Goal: Use online tool/utility: Utilize a website feature to perform a specific function

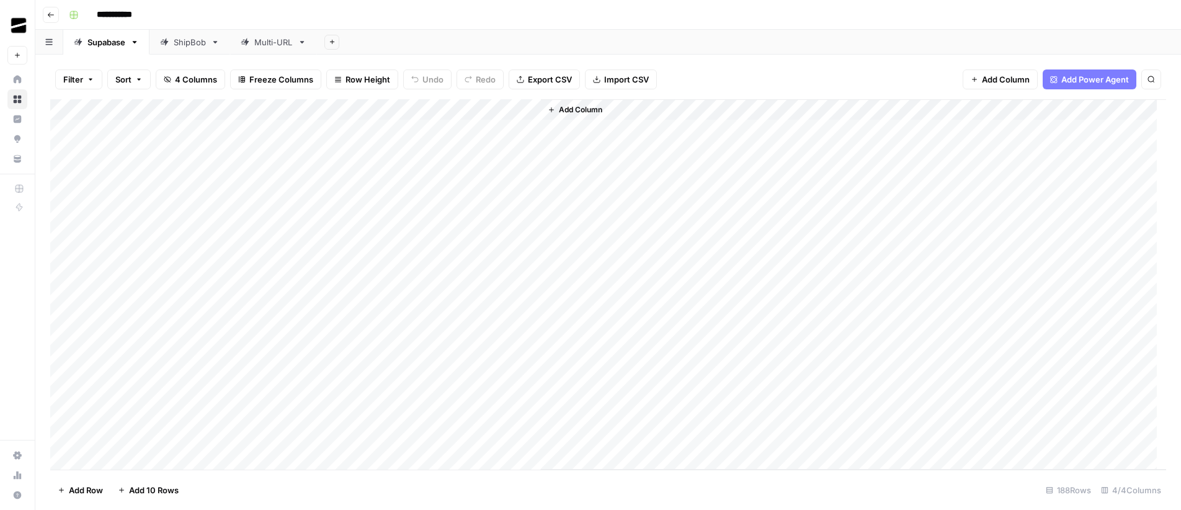
click at [274, 42] on div "Multi-URL" at bounding box center [273, 42] width 38 height 12
click at [130, 458] on div "Add Column" at bounding box center [608, 284] width 1116 height 370
click at [144, 484] on span "Add 10 Rows" at bounding box center [154, 490] width 50 height 12
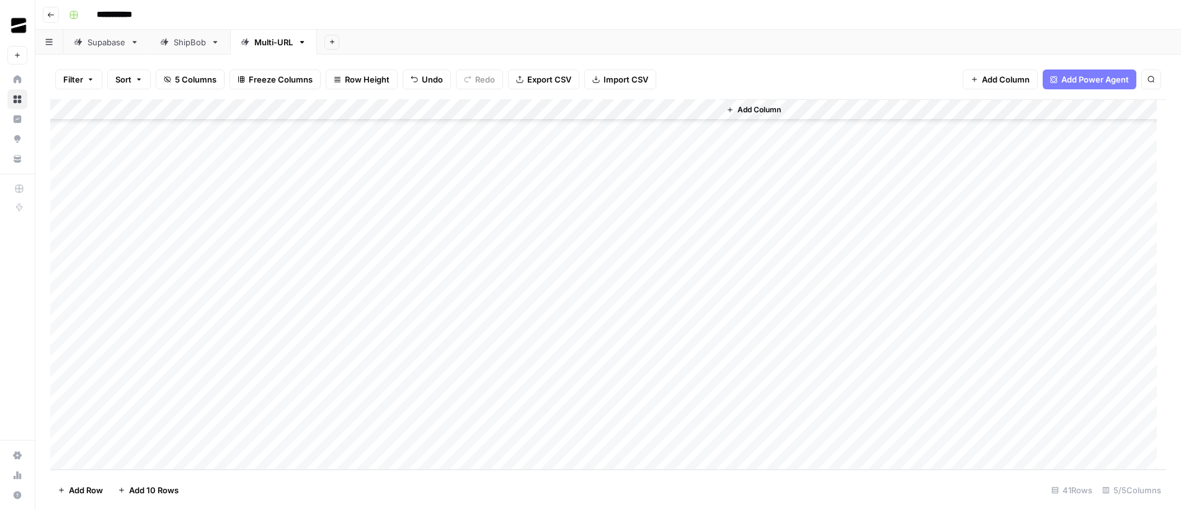
click at [139, 185] on div "Add Column" at bounding box center [608, 284] width 1116 height 370
type textarea "**********"
click at [151, 208] on div "Add Column" at bounding box center [608, 284] width 1116 height 370
click at [172, 206] on div "Add Column" at bounding box center [608, 284] width 1116 height 370
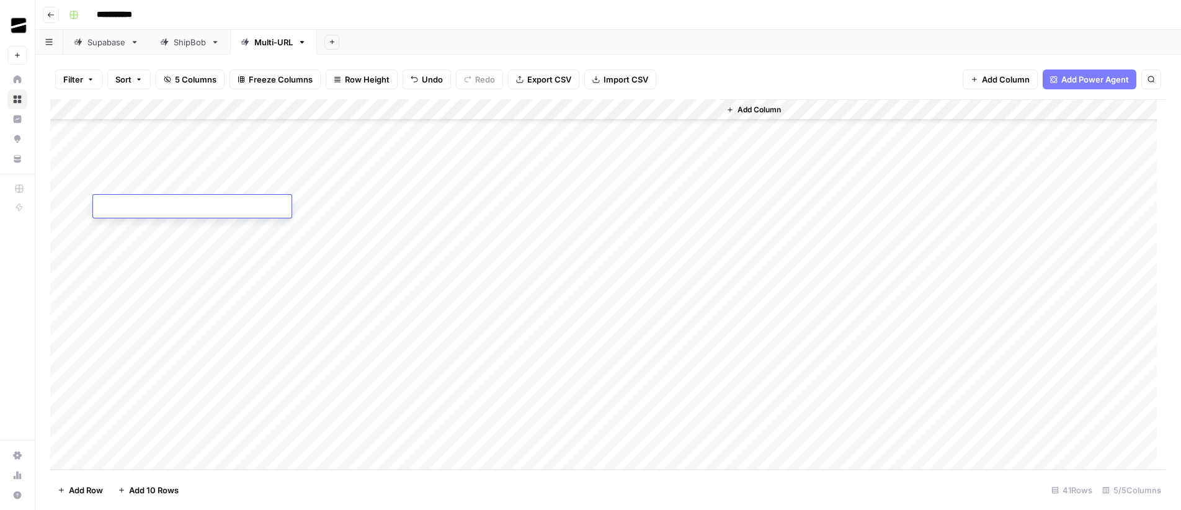
click at [172, 206] on textarea at bounding box center [192, 206] width 198 height 17
type textarea "**********"
click at [140, 226] on div "Add Column" at bounding box center [608, 284] width 1116 height 370
click at [152, 223] on div "Add Column" at bounding box center [608, 284] width 1116 height 370
click at [152, 223] on textarea at bounding box center [192, 228] width 198 height 17
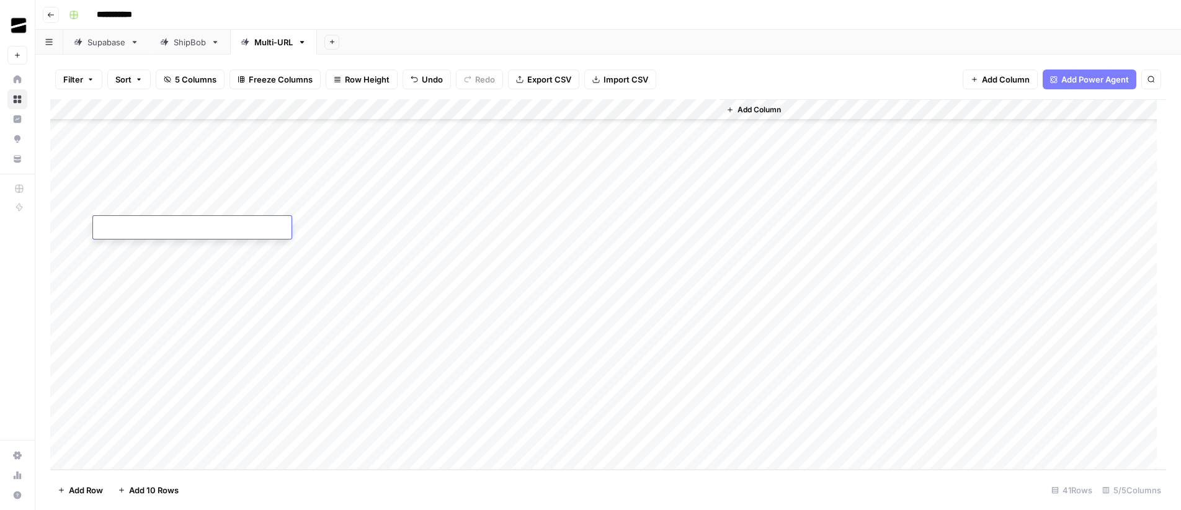
type textarea "**********"
click at [696, 20] on div "**********" at bounding box center [616, 15] width 1104 height 20
click at [417, 185] on div "Add Column" at bounding box center [608, 284] width 1116 height 370
click at [381, 203] on div "Add Column" at bounding box center [608, 284] width 1116 height 370
click at [378, 229] on div "Add Column" at bounding box center [608, 284] width 1116 height 370
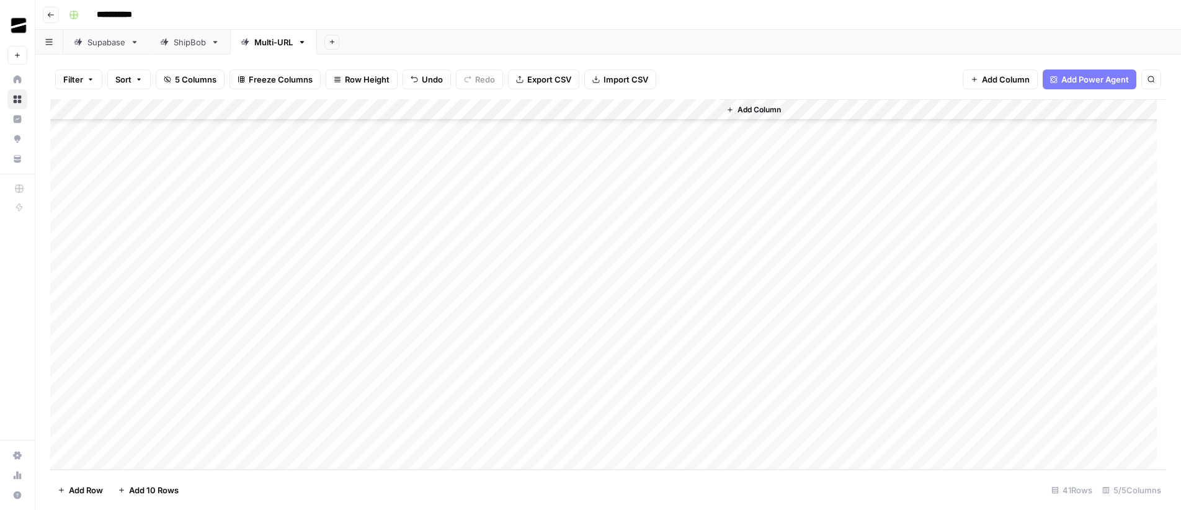
click at [167, 244] on div "Add Column" at bounding box center [608, 284] width 1116 height 370
click at [170, 246] on div "Add Column" at bounding box center [608, 284] width 1116 height 370
click at [170, 246] on textarea at bounding box center [192, 249] width 198 height 17
type textarea "**********"
click at [169, 268] on div "Add Column" at bounding box center [608, 284] width 1116 height 370
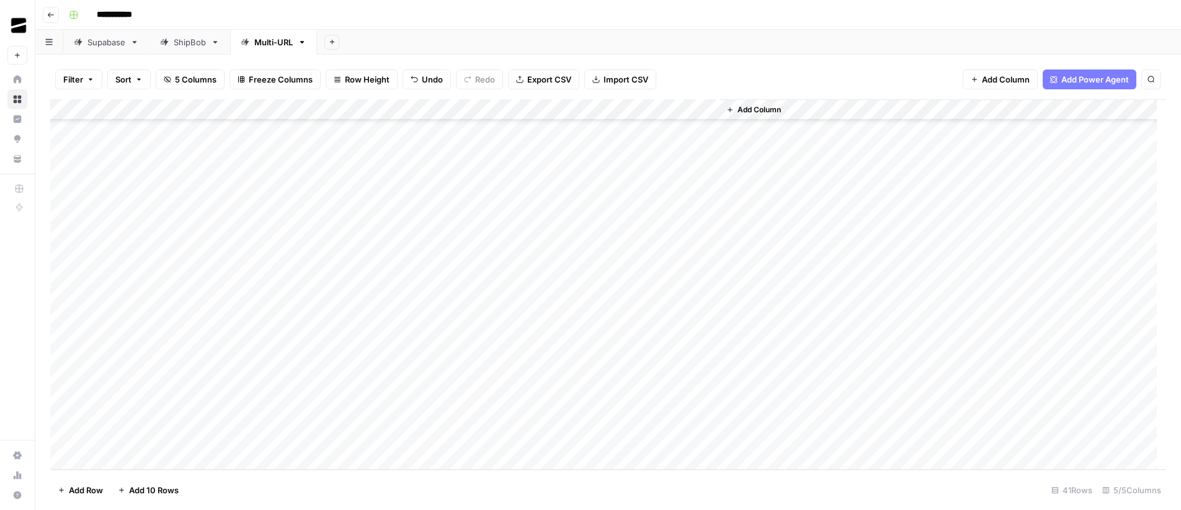
click at [172, 251] on div "Add Column" at bounding box center [608, 284] width 1116 height 370
click at [510, 185] on div "Add Column" at bounding box center [608, 284] width 1116 height 370
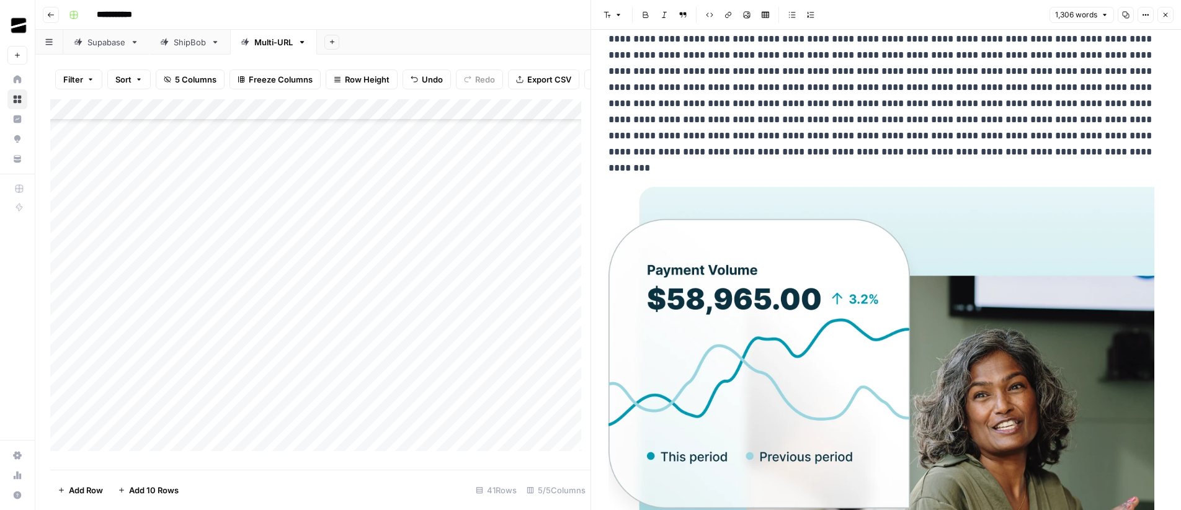
scroll to position [4267, 0]
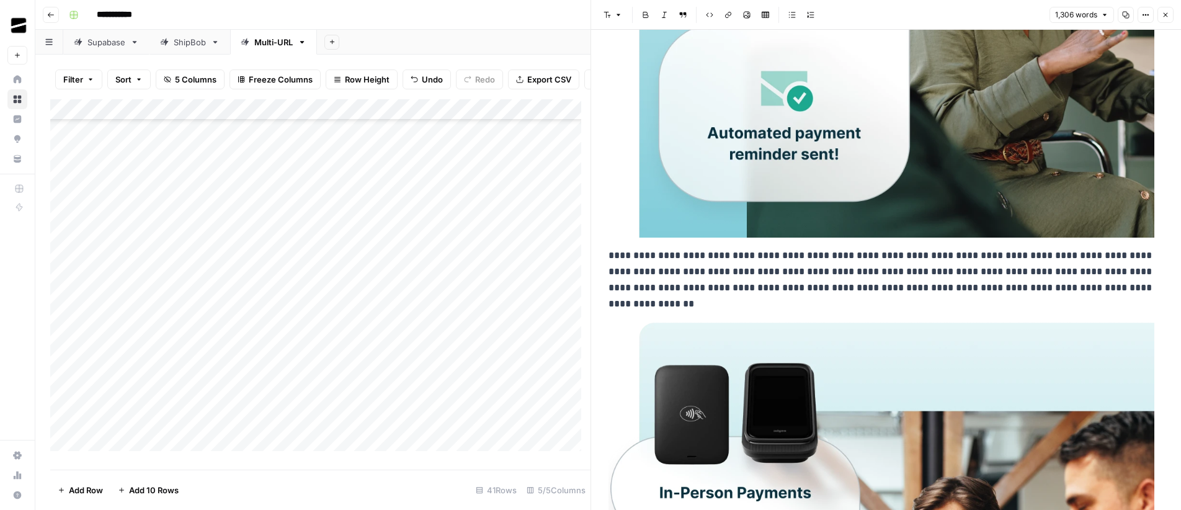
type input "ahead of PCI compliance with trusted suppo"
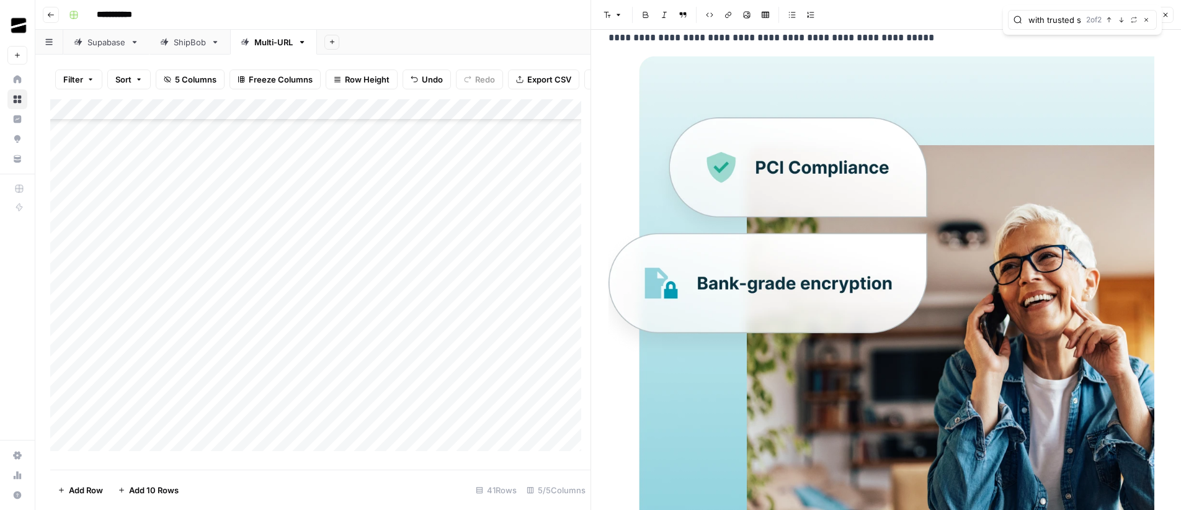
scroll to position [2639, 0]
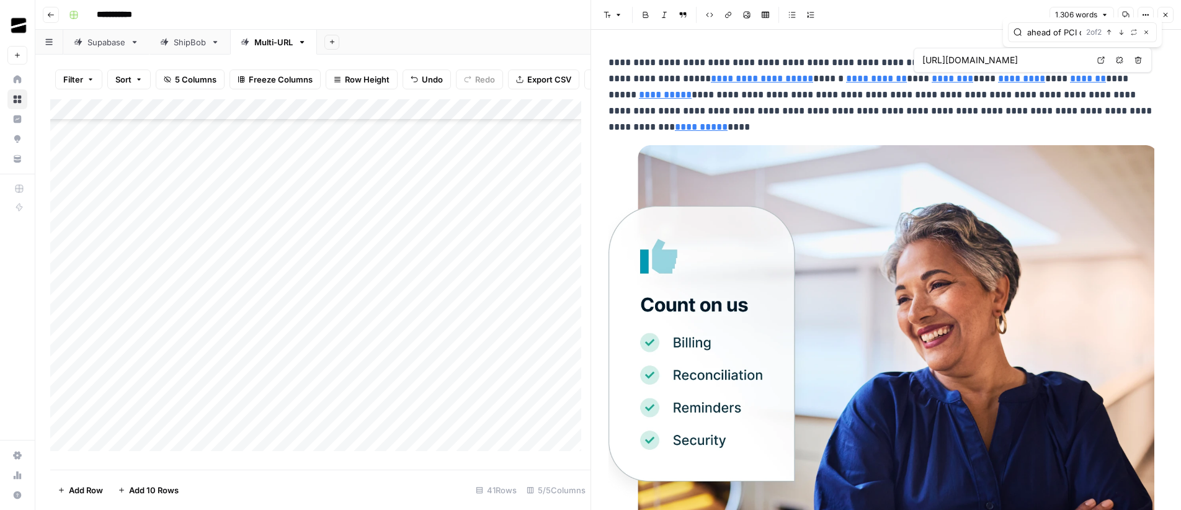
click at [486, 266] on div "Add Column" at bounding box center [320, 279] width 540 height 361
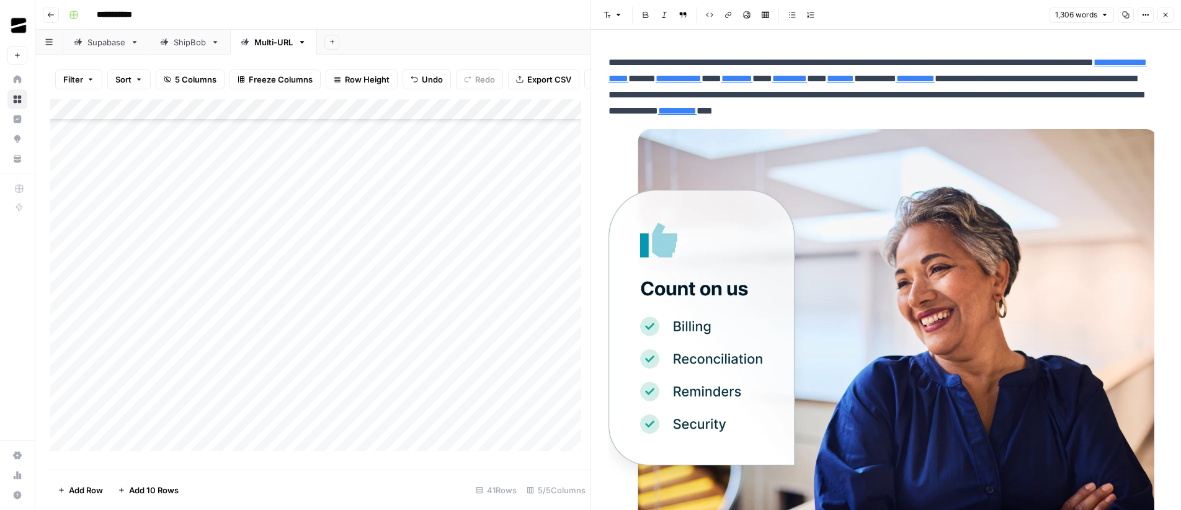
click at [488, 197] on div "Add Column" at bounding box center [320, 279] width 540 height 361
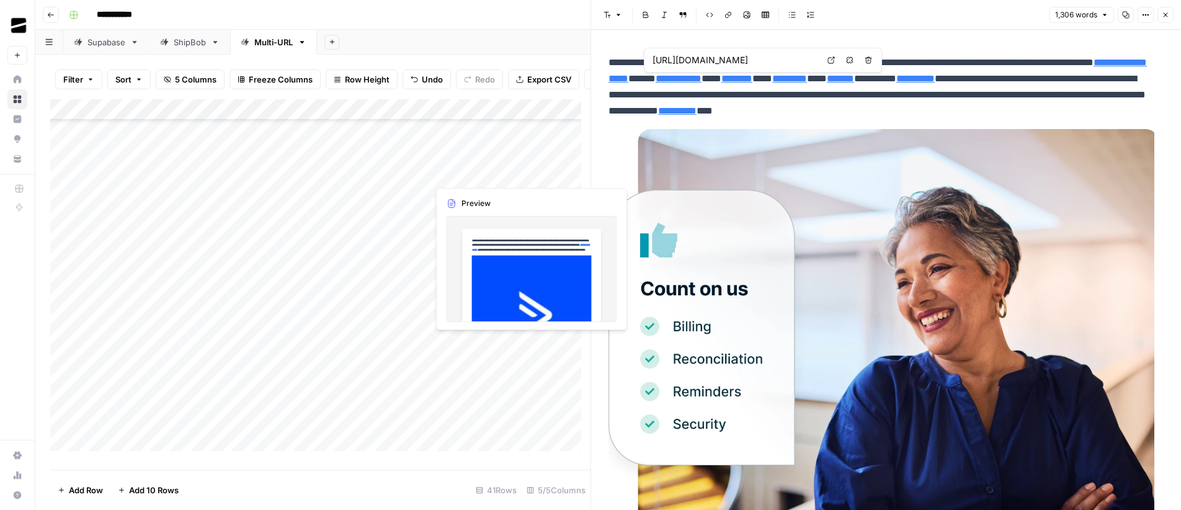
type input "[URL][DOMAIN_NAME]"
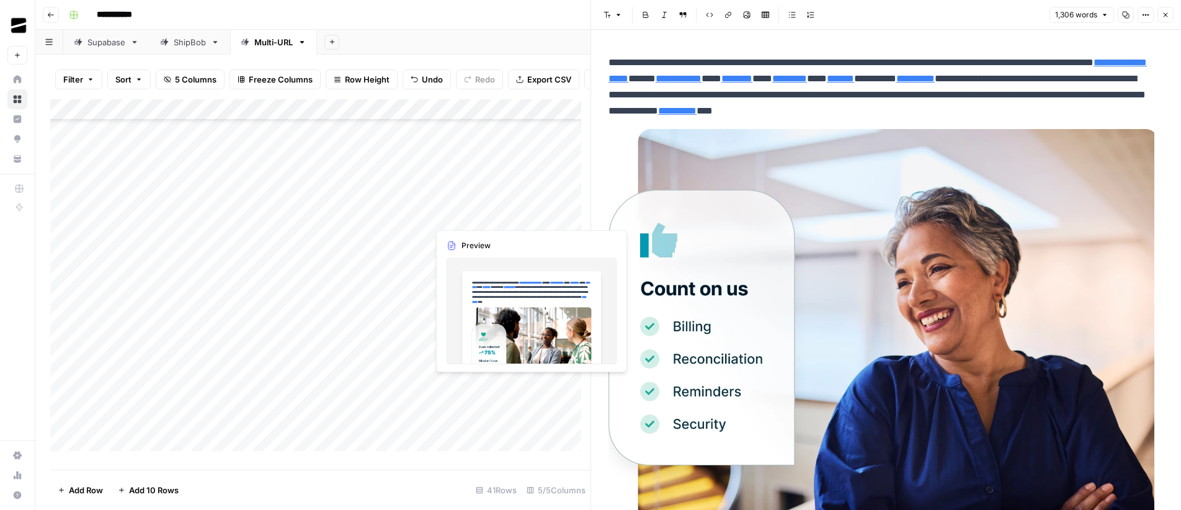
click at [468, 218] on div "Add Column" at bounding box center [320, 279] width 540 height 361
click at [464, 192] on div "Add Column" at bounding box center [320, 279] width 540 height 361
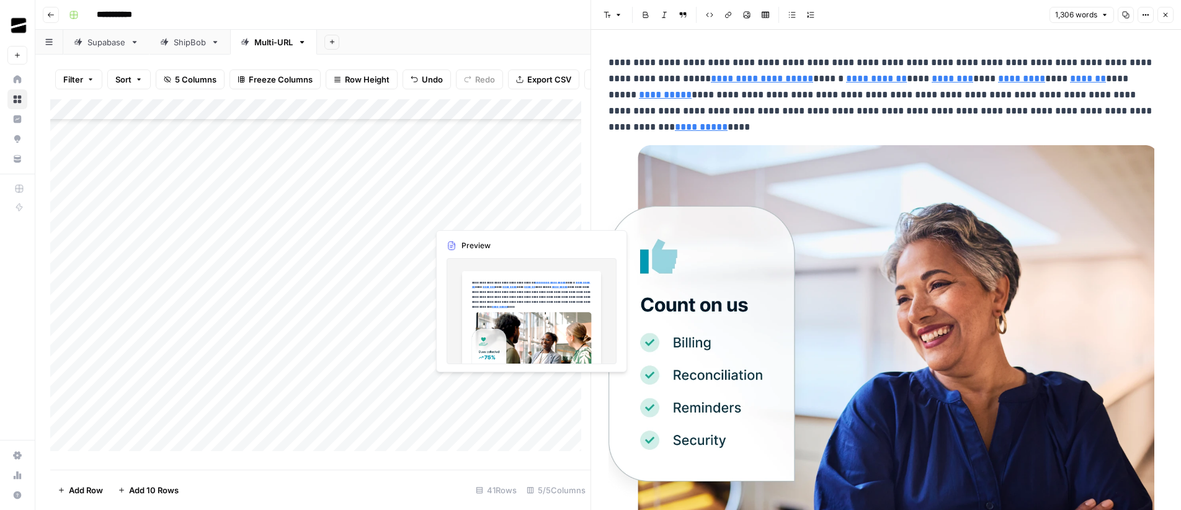
click at [489, 213] on div "Add Column" at bounding box center [320, 279] width 540 height 361
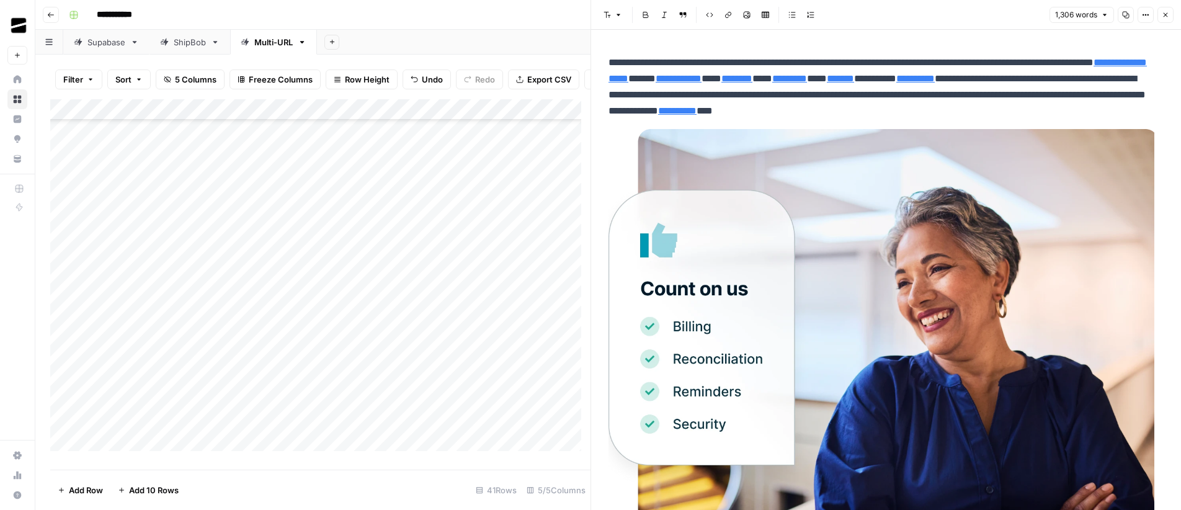
click at [468, 195] on div "Add Column" at bounding box center [320, 279] width 540 height 361
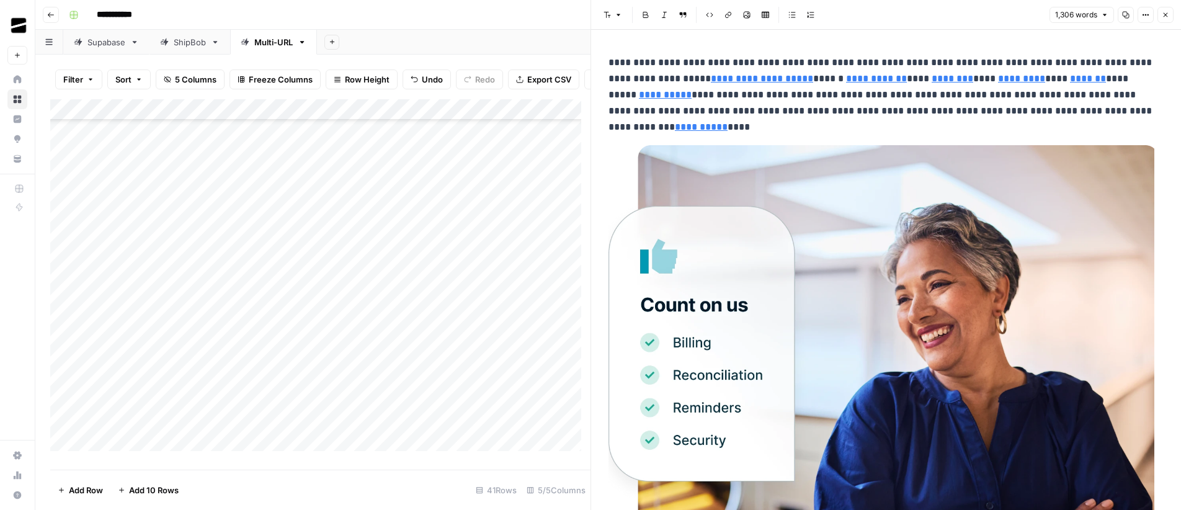
click at [474, 216] on div "Add Column" at bounding box center [320, 279] width 540 height 361
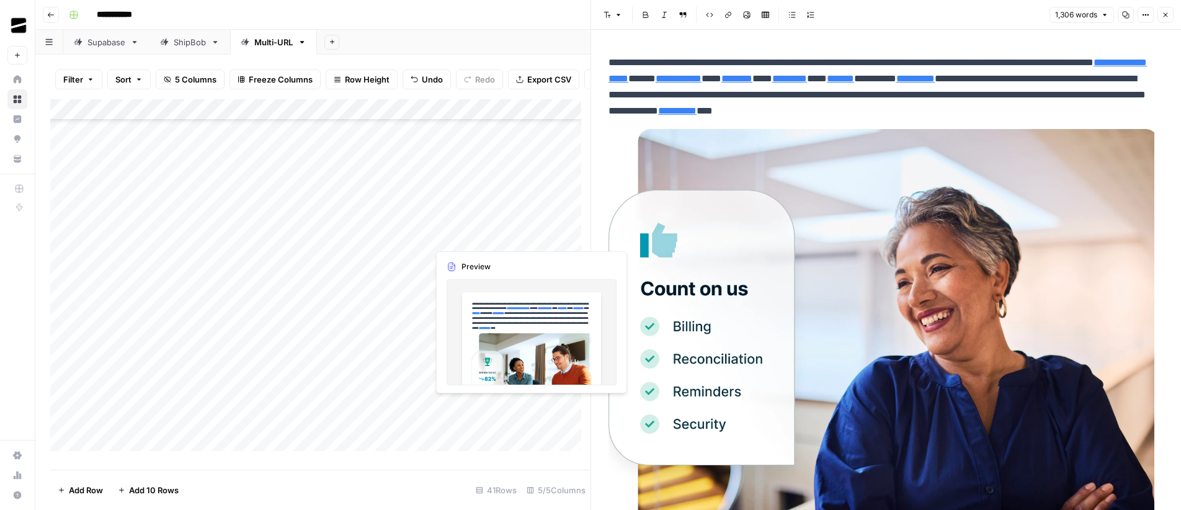
click at [463, 235] on div "Add Column" at bounding box center [320, 279] width 540 height 361
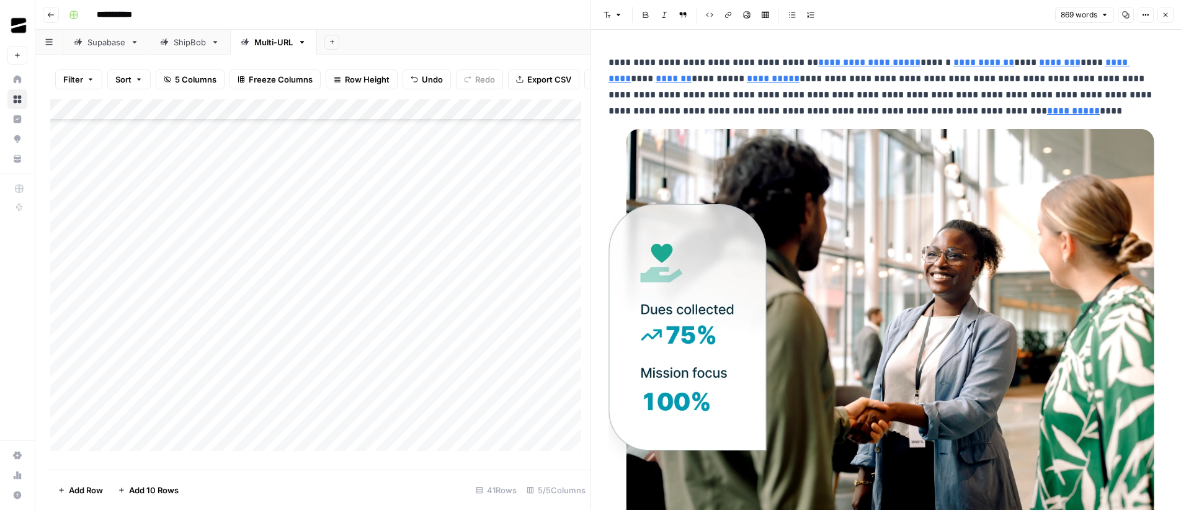
click at [472, 191] on div "Add Column" at bounding box center [320, 279] width 540 height 361
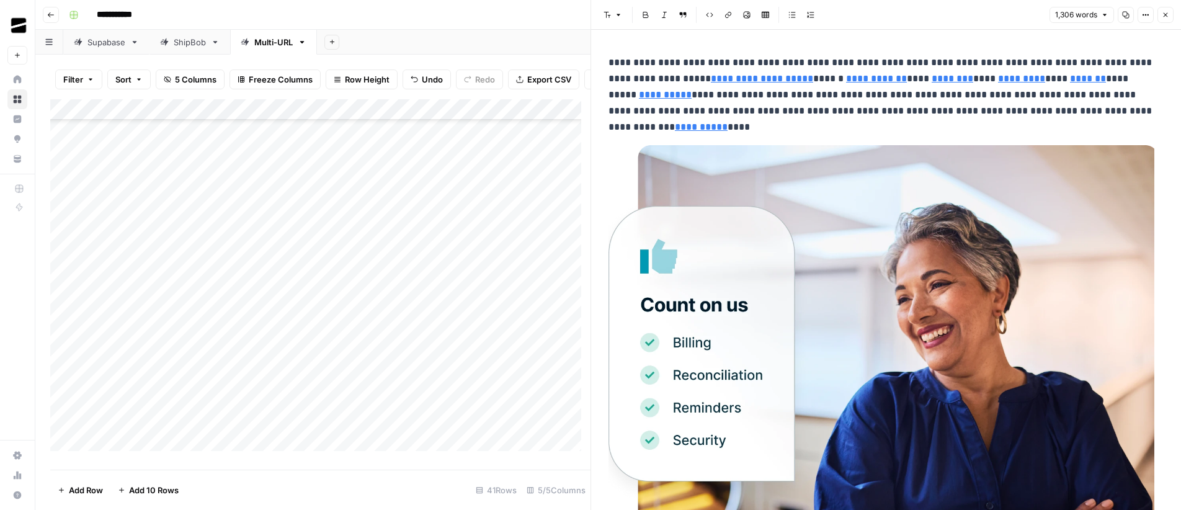
click at [472, 213] on div "Add Column" at bounding box center [320, 279] width 540 height 361
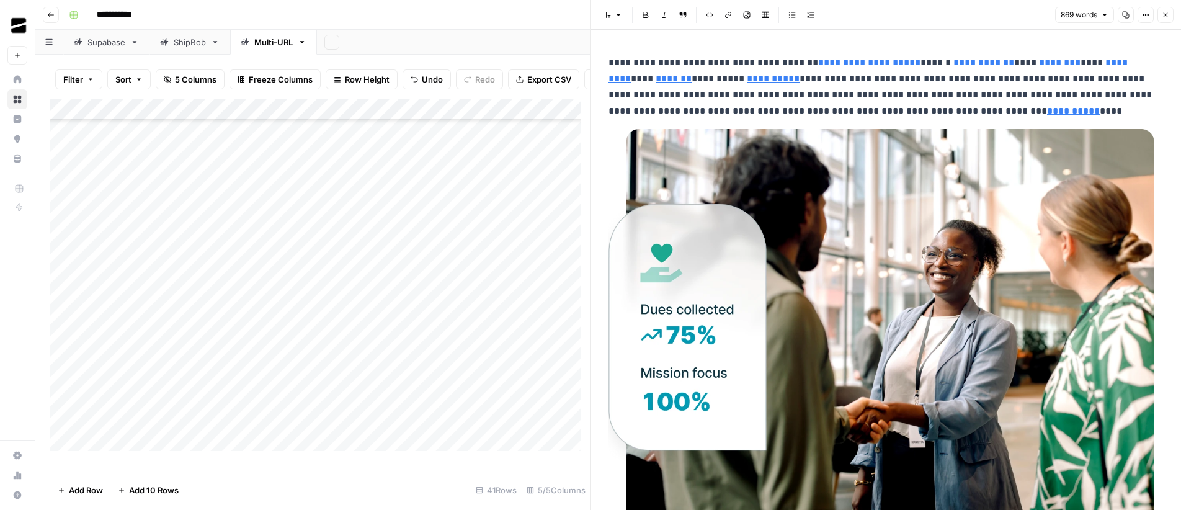
click at [469, 194] on div "Add Column" at bounding box center [320, 279] width 540 height 361
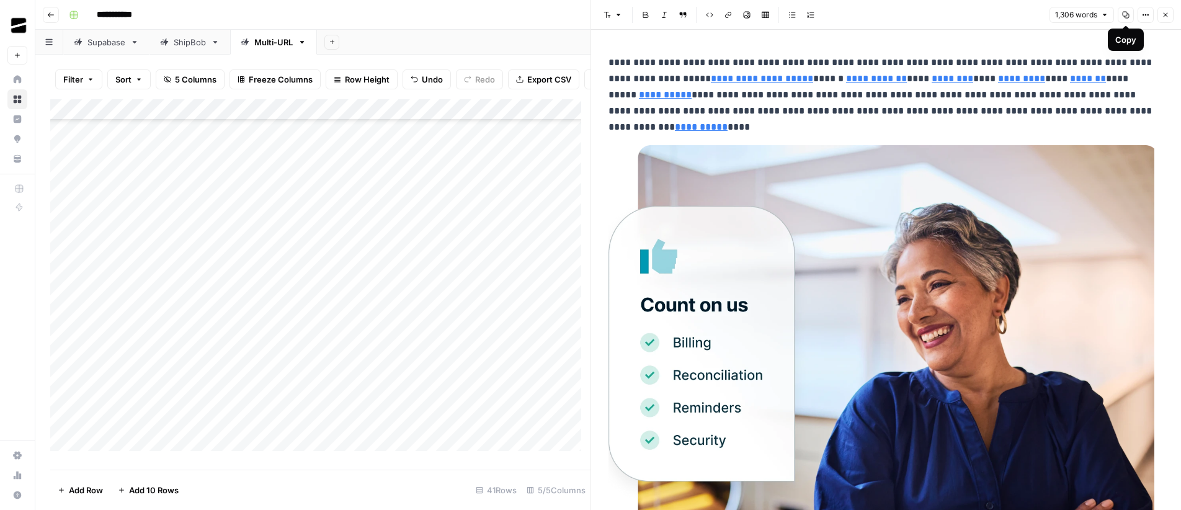
click at [1125, 14] on icon "button" at bounding box center [1125, 14] width 7 height 7
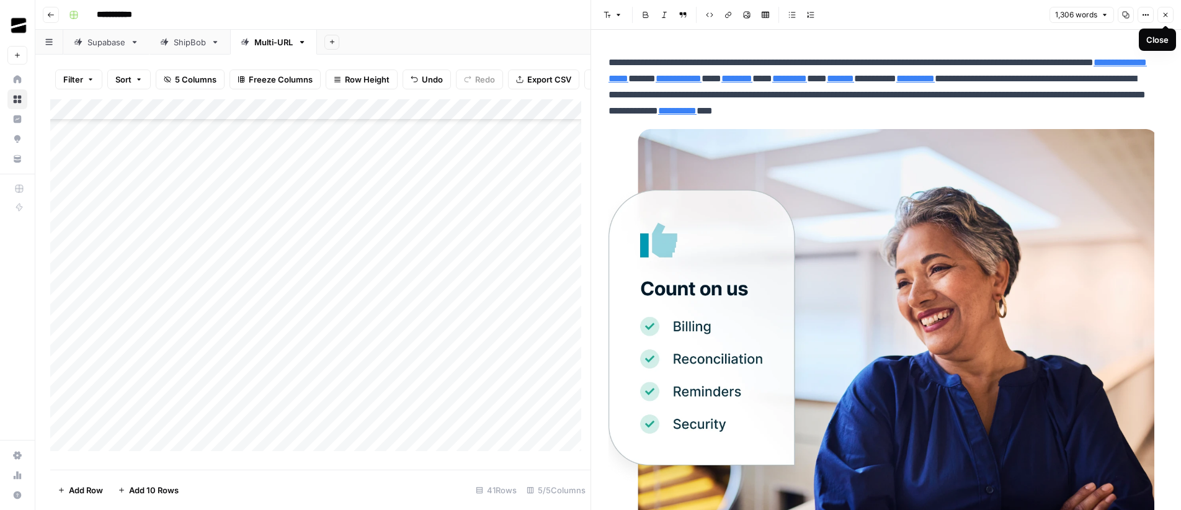
click at [1166, 13] on icon "button" at bounding box center [1165, 15] width 4 height 4
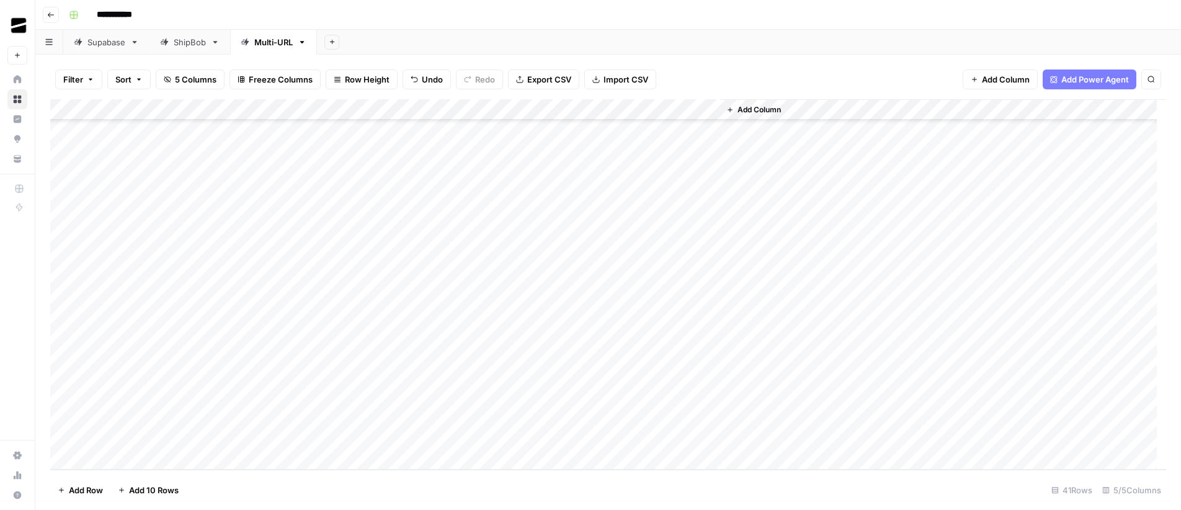
click at [490, 202] on div "Add Column" at bounding box center [608, 284] width 1116 height 370
click at [528, 208] on div "Add Column" at bounding box center [608, 284] width 1116 height 370
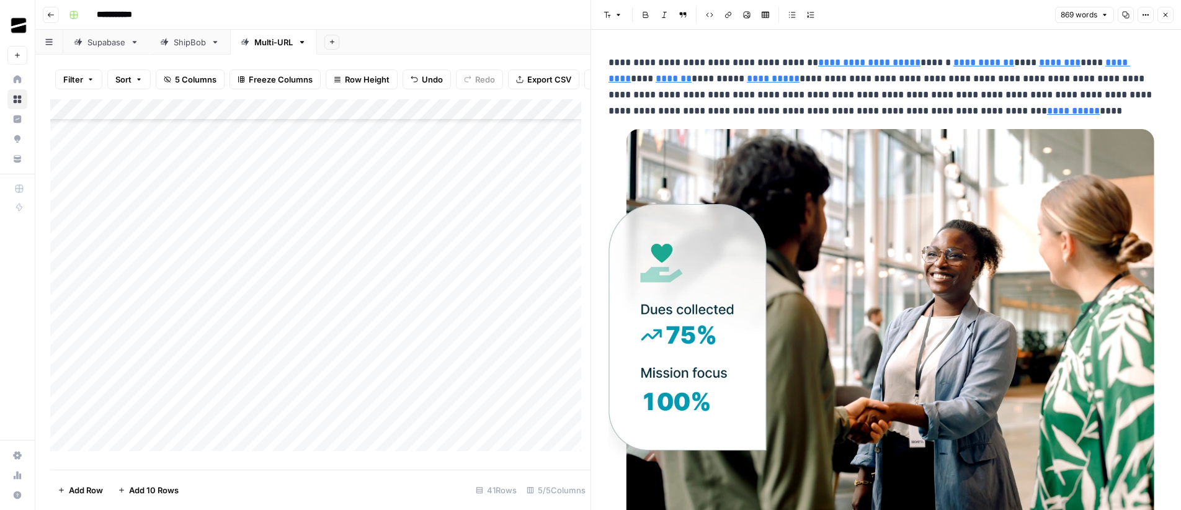
click at [1124, 17] on icon "button" at bounding box center [1125, 15] width 7 height 7
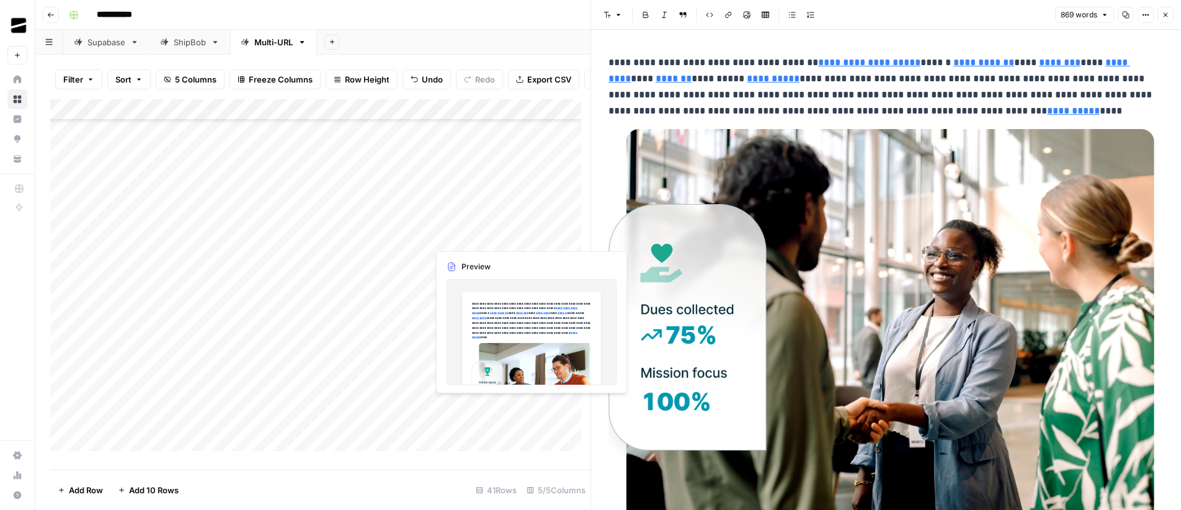
click at [492, 239] on div "Add Column" at bounding box center [320, 279] width 540 height 361
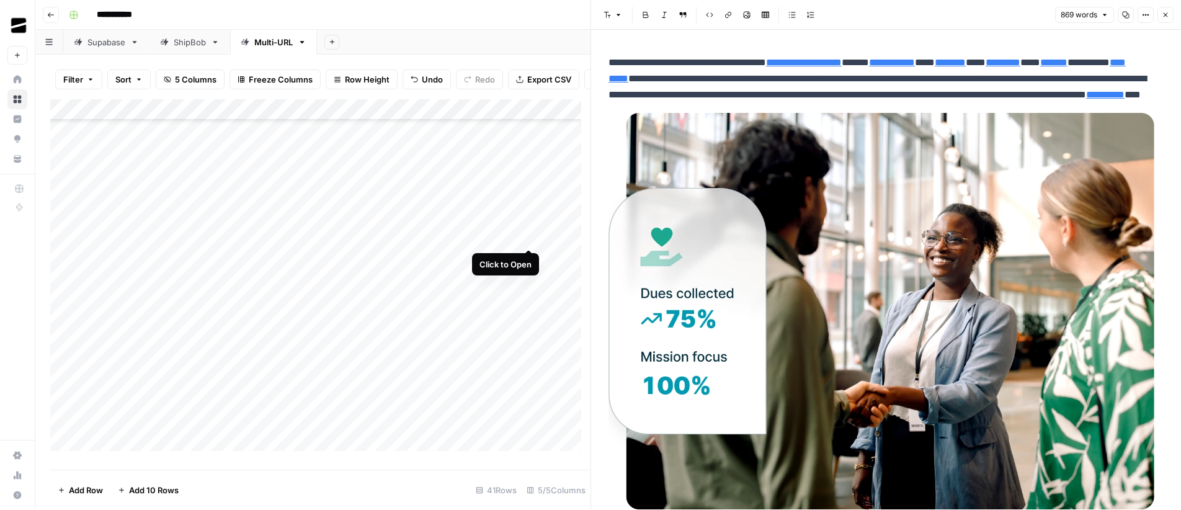
click at [526, 239] on div "Add Column" at bounding box center [320, 279] width 540 height 361
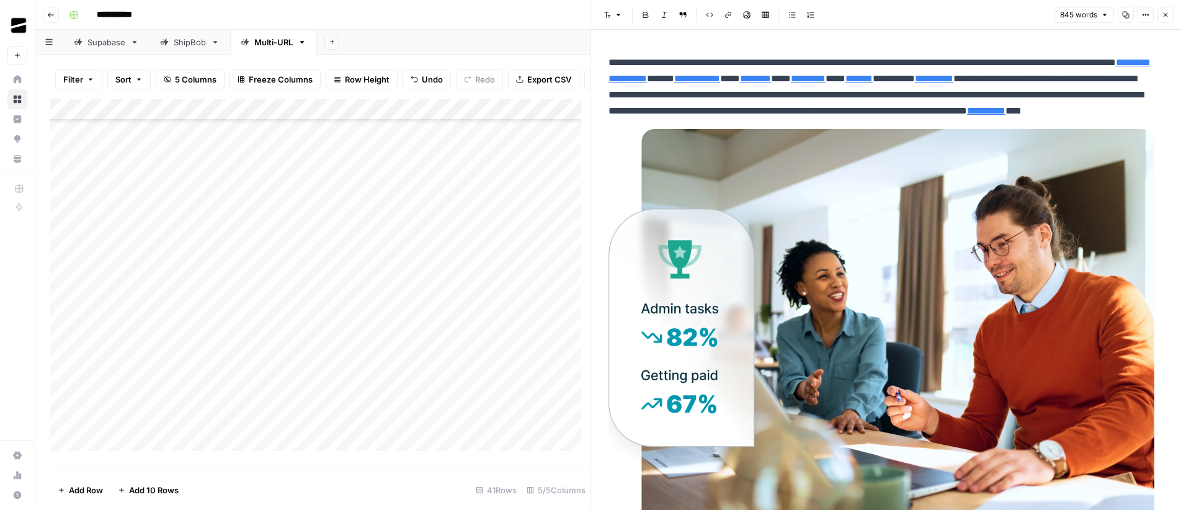
click at [1124, 13] on icon "button" at bounding box center [1125, 14] width 7 height 7
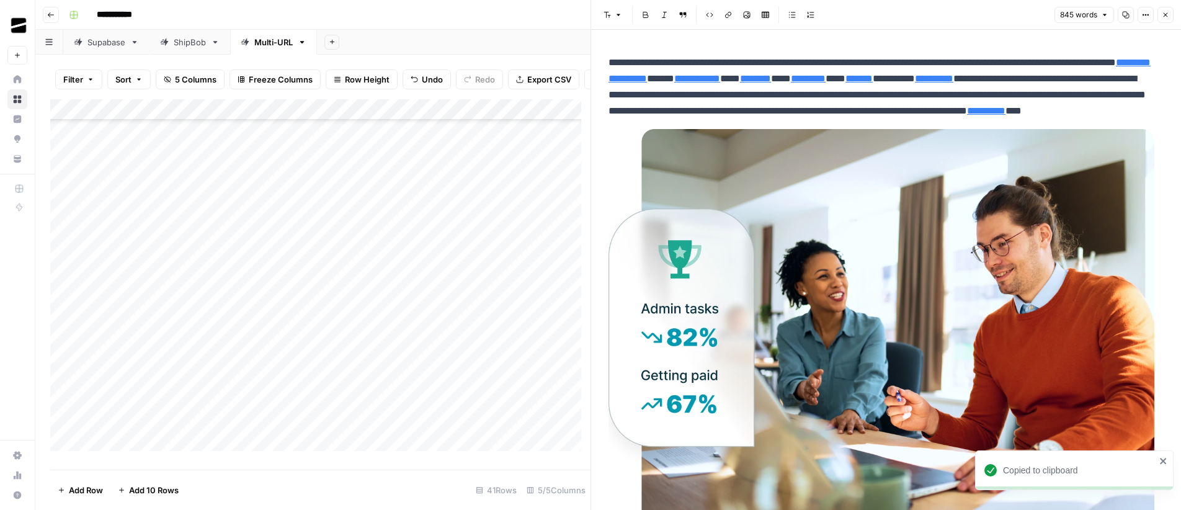
click at [1165, 19] on button "Close" at bounding box center [1165, 15] width 16 height 16
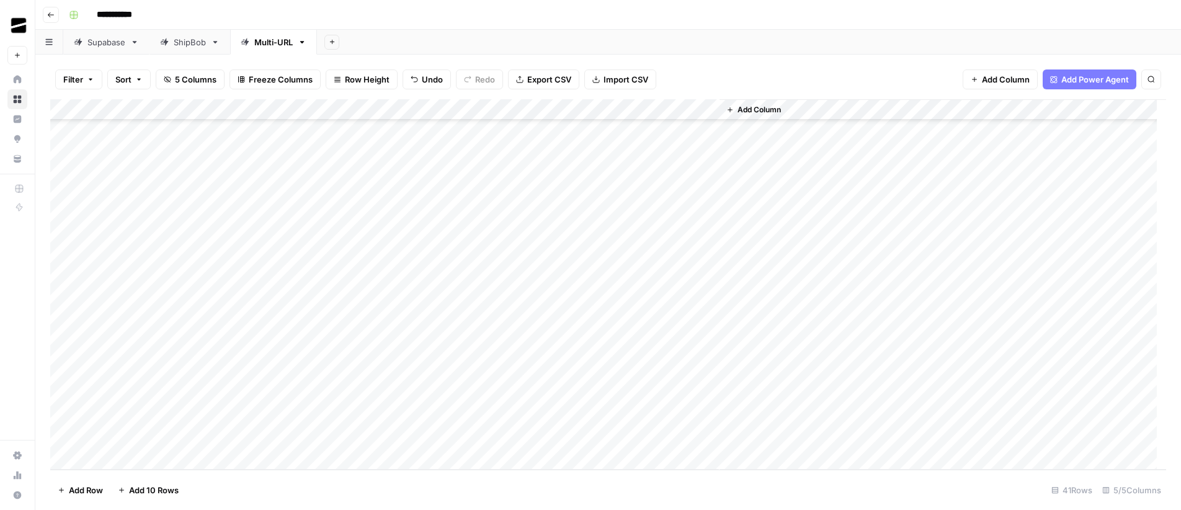
click at [164, 246] on div "Add Column" at bounding box center [608, 284] width 1116 height 370
type textarea "**********"
click at [153, 271] on div "Add Column" at bounding box center [608, 284] width 1116 height 370
click at [141, 269] on div "Add Column" at bounding box center [608, 284] width 1116 height 370
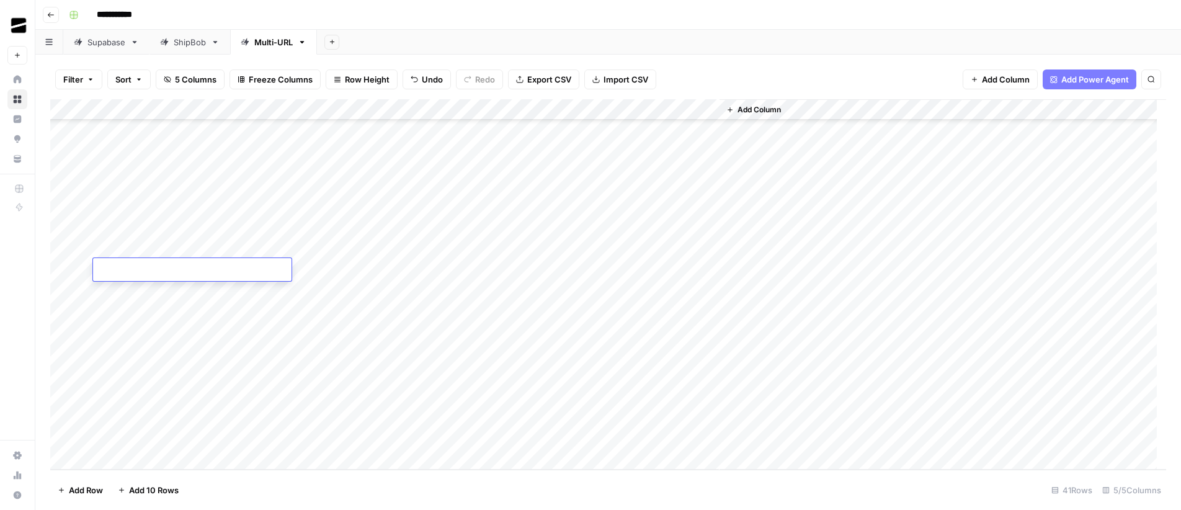
click at [141, 269] on textarea at bounding box center [192, 270] width 198 height 17
type textarea "**********"
click at [174, 288] on div "Add Column" at bounding box center [608, 284] width 1116 height 370
click at [174, 288] on textarea at bounding box center [192, 291] width 198 height 17
type textarea "**********"
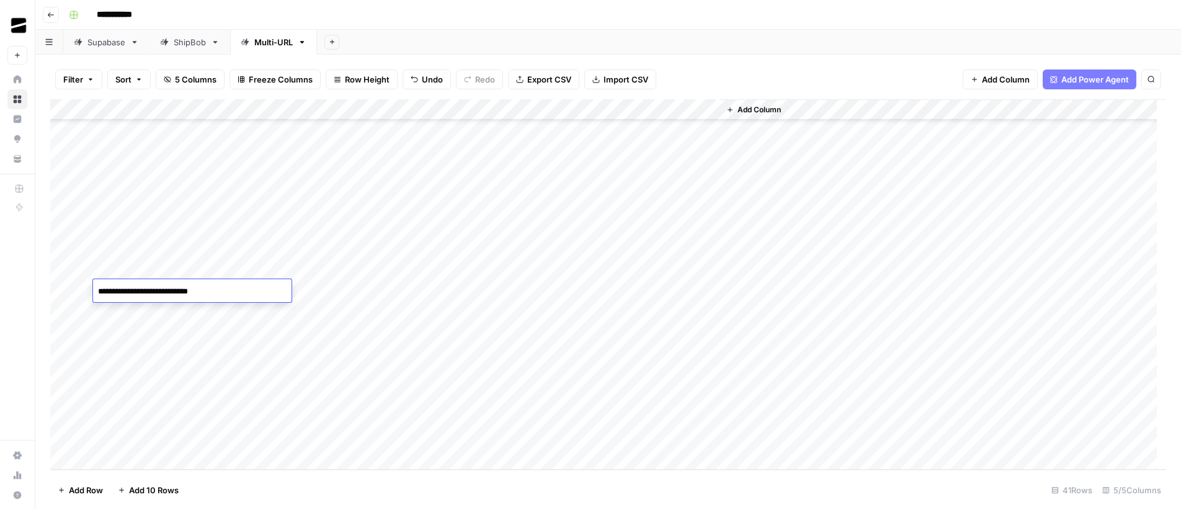
click at [555, 37] on div "Add Sheet" at bounding box center [749, 42] width 864 height 25
click at [180, 291] on div "Add Column" at bounding box center [608, 284] width 1116 height 370
click at [177, 309] on div "Add Column" at bounding box center [608, 284] width 1116 height 370
click at [177, 313] on div "Add Column" at bounding box center [608, 284] width 1116 height 370
type textarea "**********"
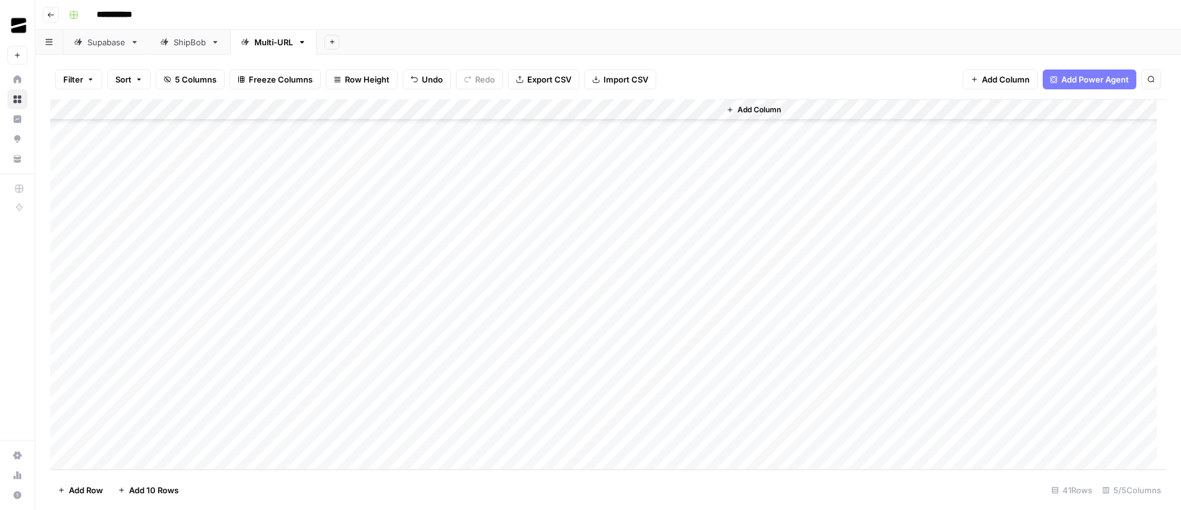
click at [167, 329] on div "Add Column" at bounding box center [608, 284] width 1116 height 370
click at [167, 331] on div "Add Column" at bounding box center [608, 284] width 1116 height 370
type textarea "**********"
click at [157, 353] on div "Add Column" at bounding box center [608, 284] width 1116 height 370
click at [172, 355] on div "Add Column" at bounding box center [608, 284] width 1116 height 370
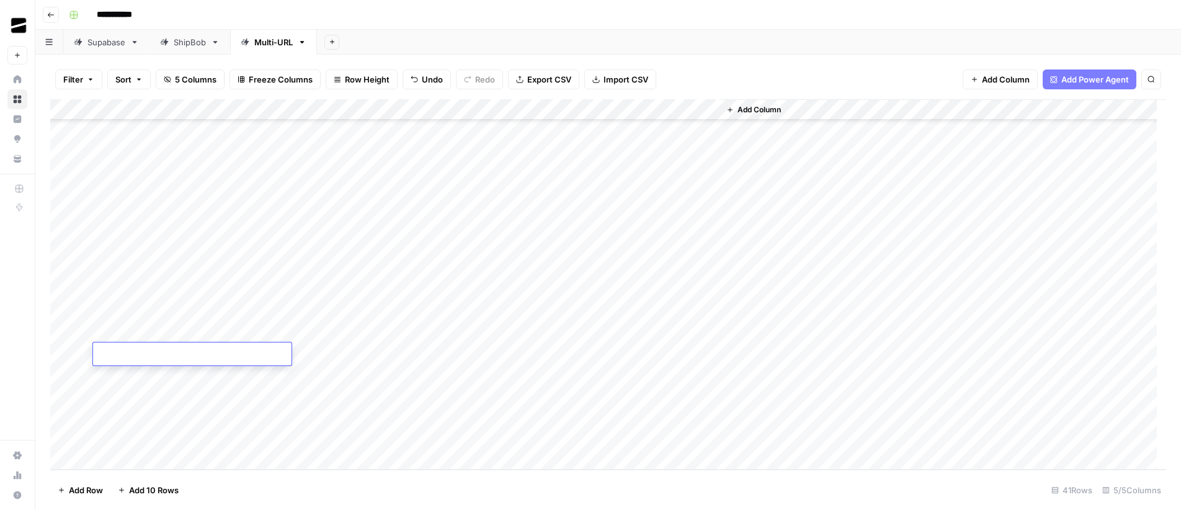
drag, startPoint x: 172, startPoint y: 355, endPoint x: 177, endPoint y: 369, distance: 15.3
click at [172, 355] on textarea at bounding box center [192, 354] width 198 height 17
type textarea "**********"
click at [154, 375] on div "Add Column" at bounding box center [608, 284] width 1116 height 370
click at [167, 373] on div "Add Column" at bounding box center [608, 284] width 1116 height 370
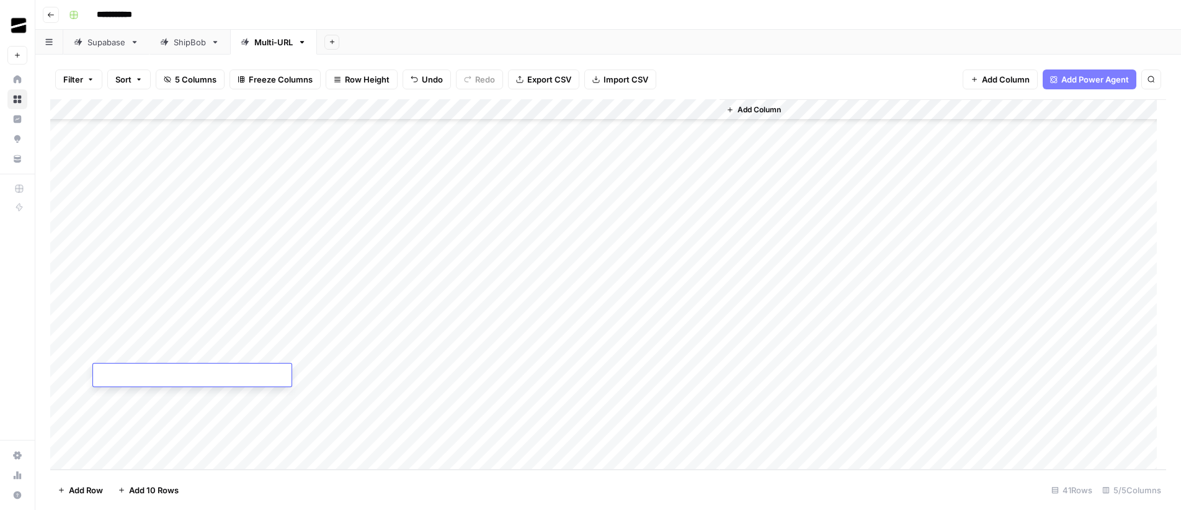
drag, startPoint x: 167, startPoint y: 373, endPoint x: 176, endPoint y: 386, distance: 15.1
click at [167, 373] on textarea at bounding box center [192, 375] width 198 height 17
type textarea "**********"
click at [162, 392] on div "Add Column" at bounding box center [608, 284] width 1116 height 370
click at [153, 397] on div "Add Column" at bounding box center [608, 284] width 1116 height 370
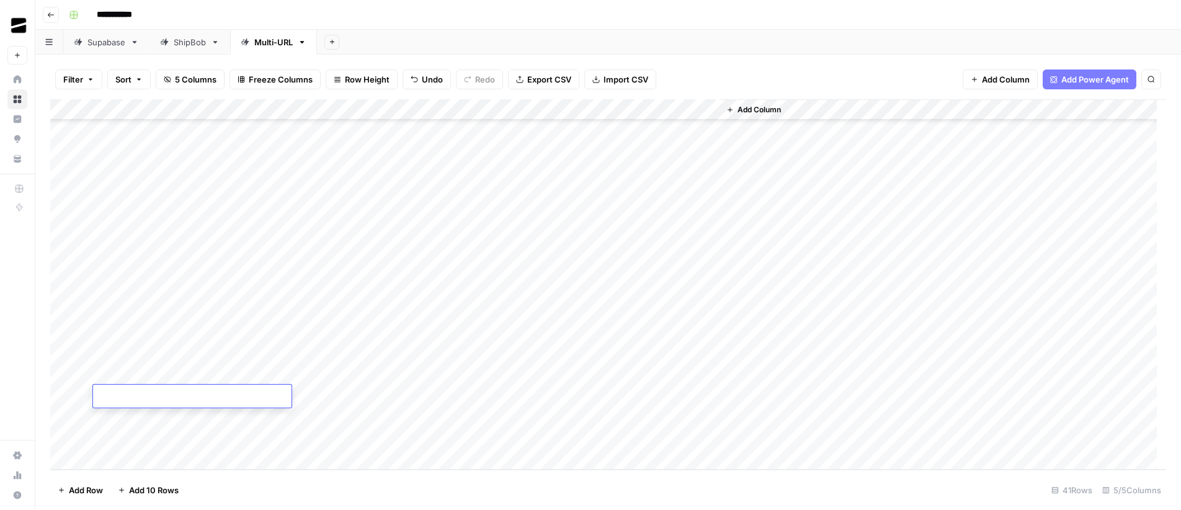
type textarea "**********"
click at [468, 20] on div "**********" at bounding box center [616, 15] width 1104 height 20
click at [402, 110] on div "Add Column" at bounding box center [608, 284] width 1116 height 370
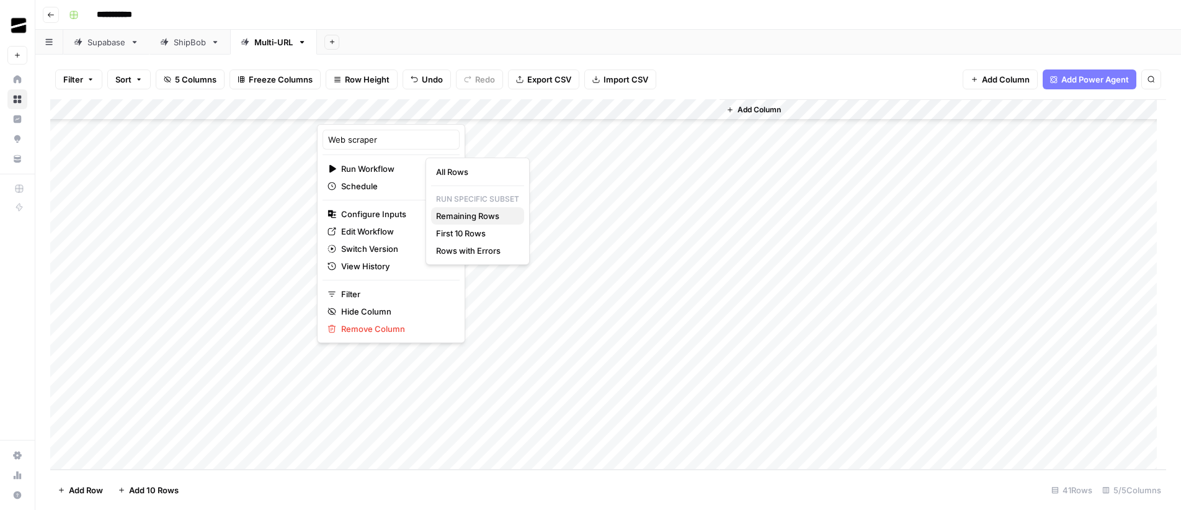
click at [479, 214] on span "Remaining Rows" at bounding box center [475, 216] width 78 height 12
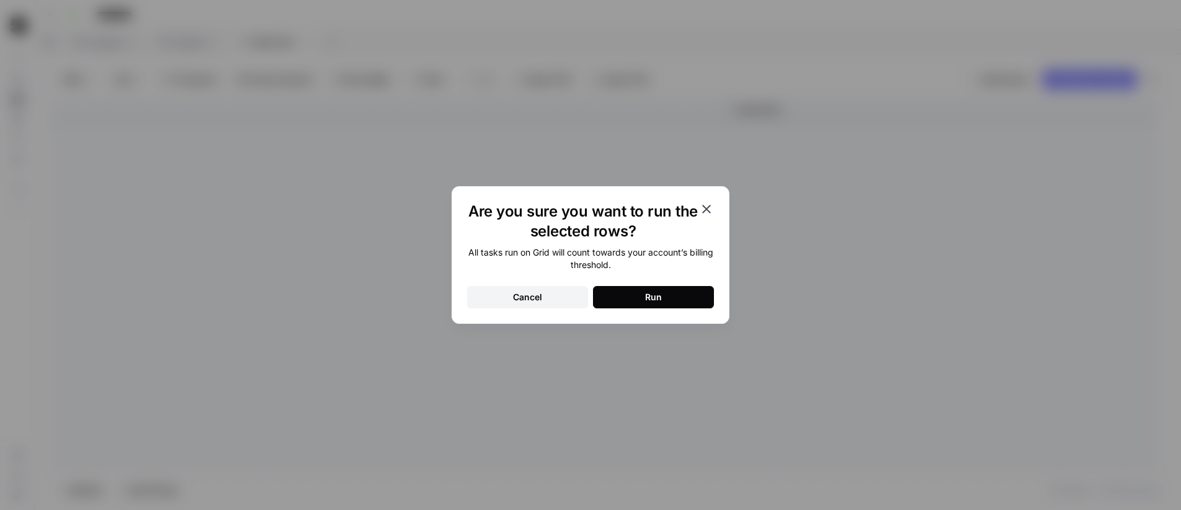
click at [530, 299] on div "Cancel" at bounding box center [527, 297] width 29 height 12
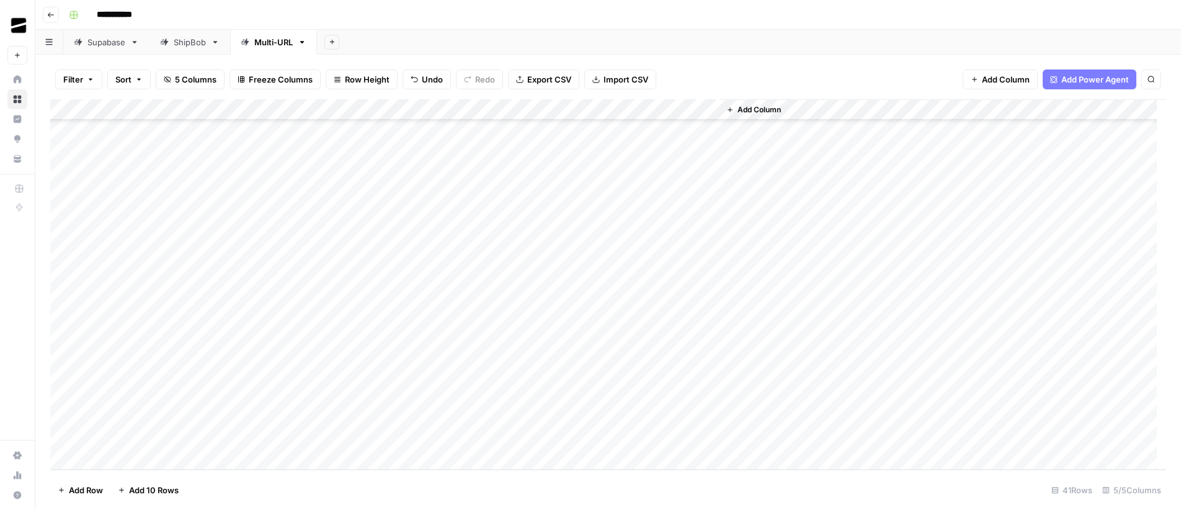
click at [404, 109] on div "Add Column" at bounding box center [608, 284] width 1116 height 370
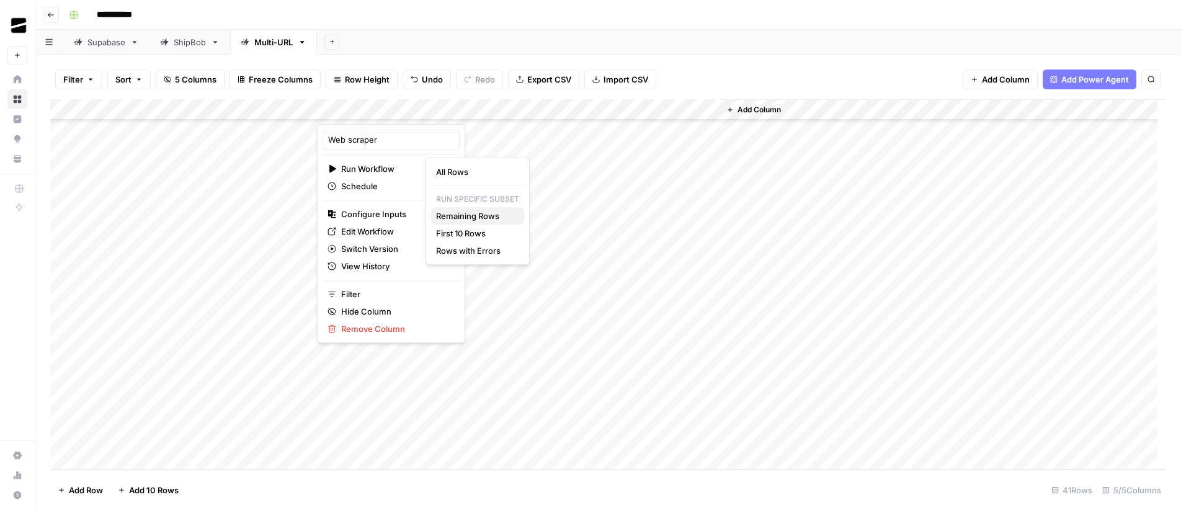
click at [482, 218] on span "Remaining Rows" at bounding box center [475, 216] width 78 height 12
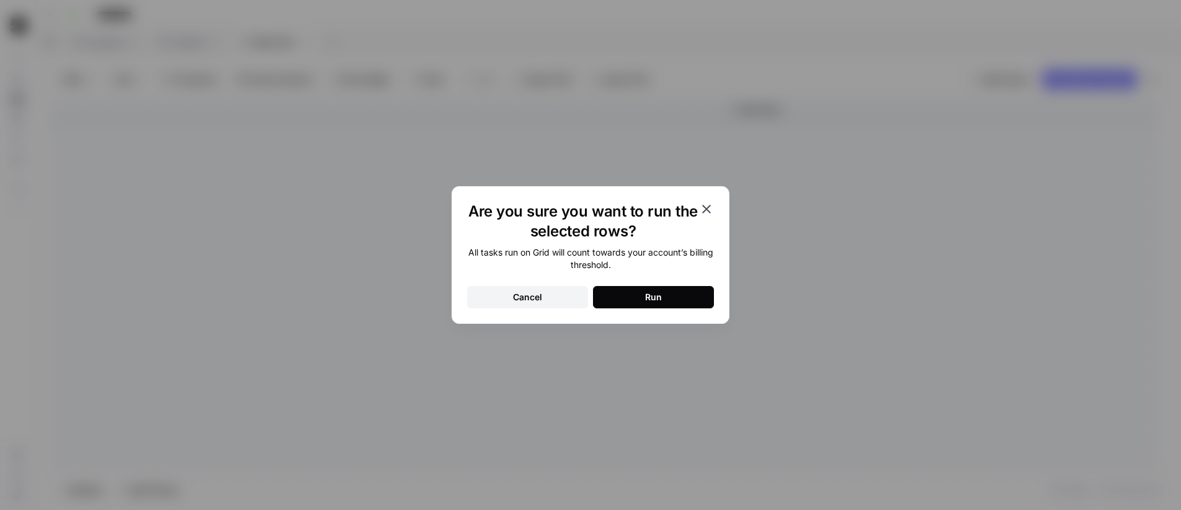
click at [659, 297] on div "Run" at bounding box center [653, 297] width 17 height 12
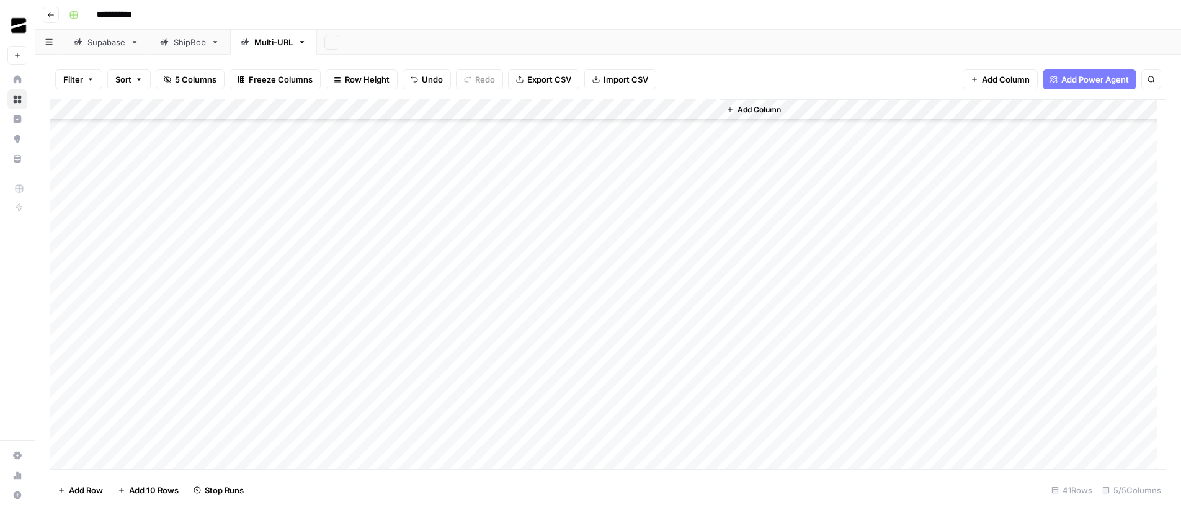
click at [419, 416] on div "Add Column" at bounding box center [608, 284] width 1116 height 370
click at [418, 437] on div "Add Column" at bounding box center [608, 284] width 1116 height 370
drag, startPoint x: 184, startPoint y: 397, endPoint x: 177, endPoint y: 251, distance: 147.1
click at [177, 251] on div "Add Column" at bounding box center [608, 284] width 1116 height 370
click at [146, 417] on div "Add Column" at bounding box center [608, 284] width 1116 height 370
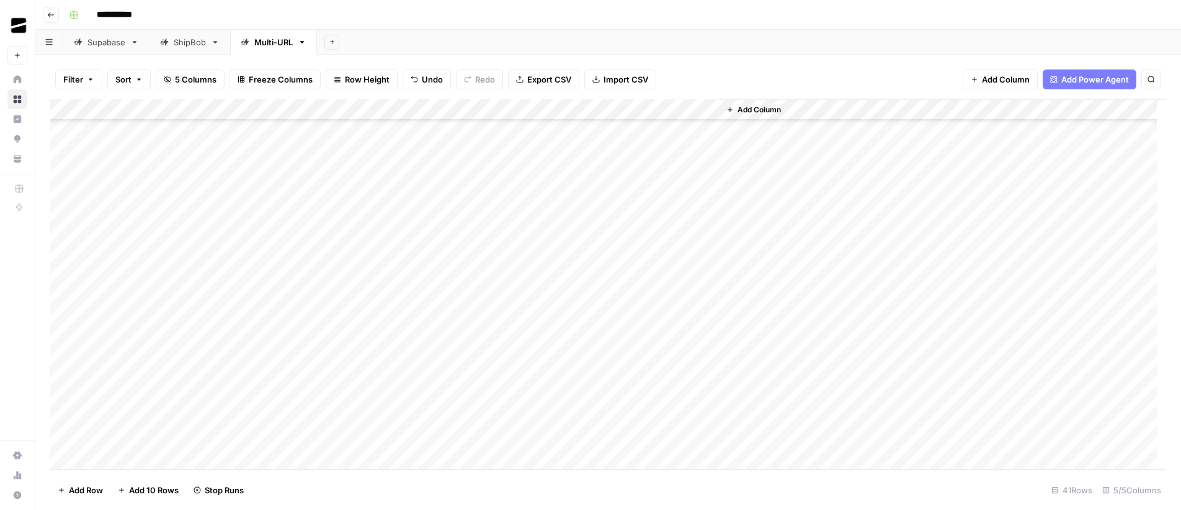
click at [146, 417] on div "Add Column" at bounding box center [608, 284] width 1116 height 370
type textarea "**********"
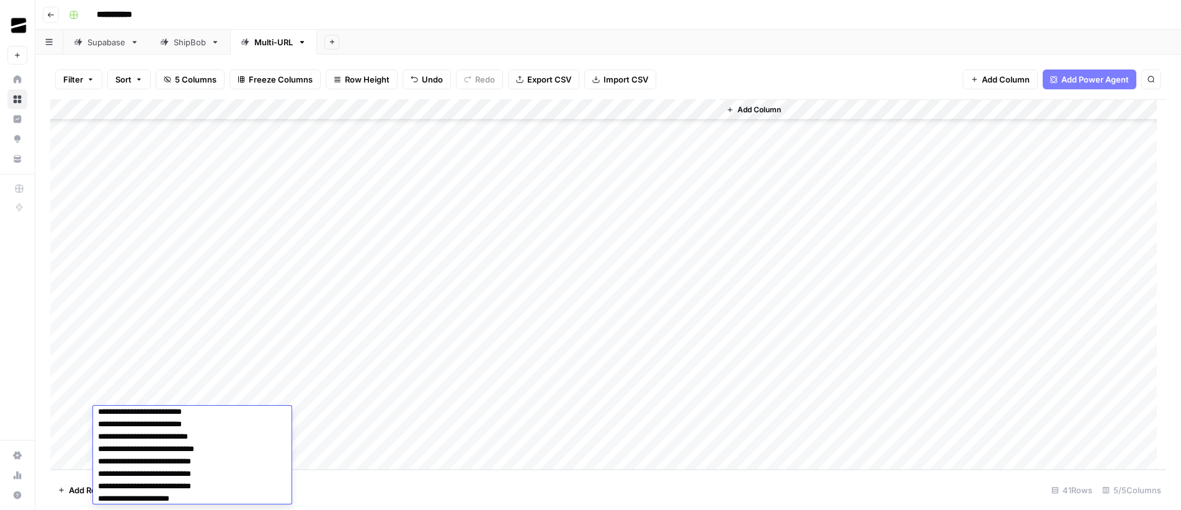
click at [490, 24] on div "**********" at bounding box center [616, 15] width 1104 height 20
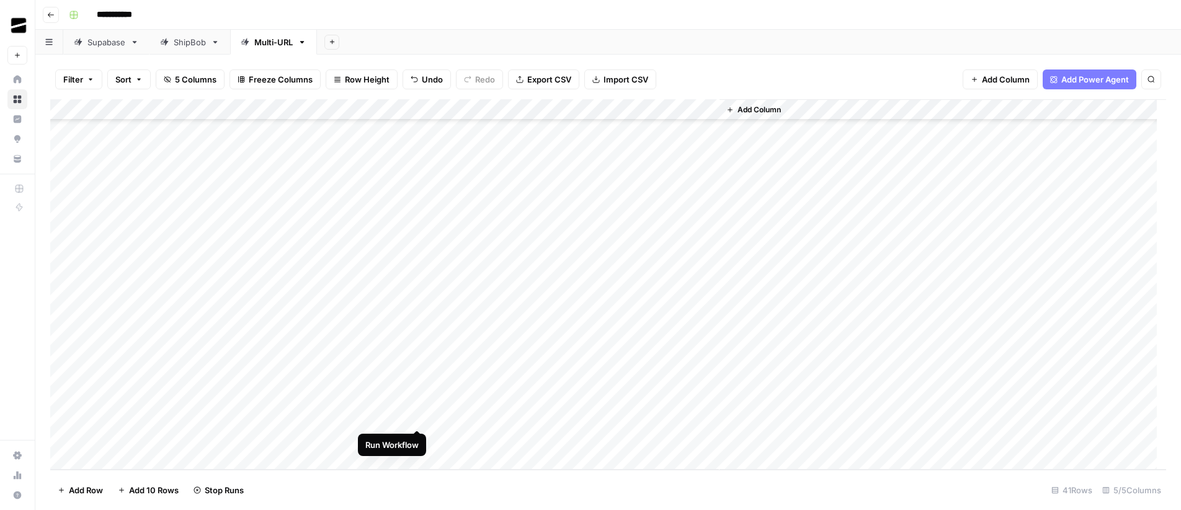
click at [418, 419] on div "Add Column" at bounding box center [608, 284] width 1116 height 370
drag, startPoint x: 314, startPoint y: 437, endPoint x: 416, endPoint y: 438, distance: 102.3
click at [416, 438] on div "Add Column" at bounding box center [608, 284] width 1116 height 370
click at [571, 354] on div "Add Column" at bounding box center [608, 284] width 1116 height 370
type textarea "******"
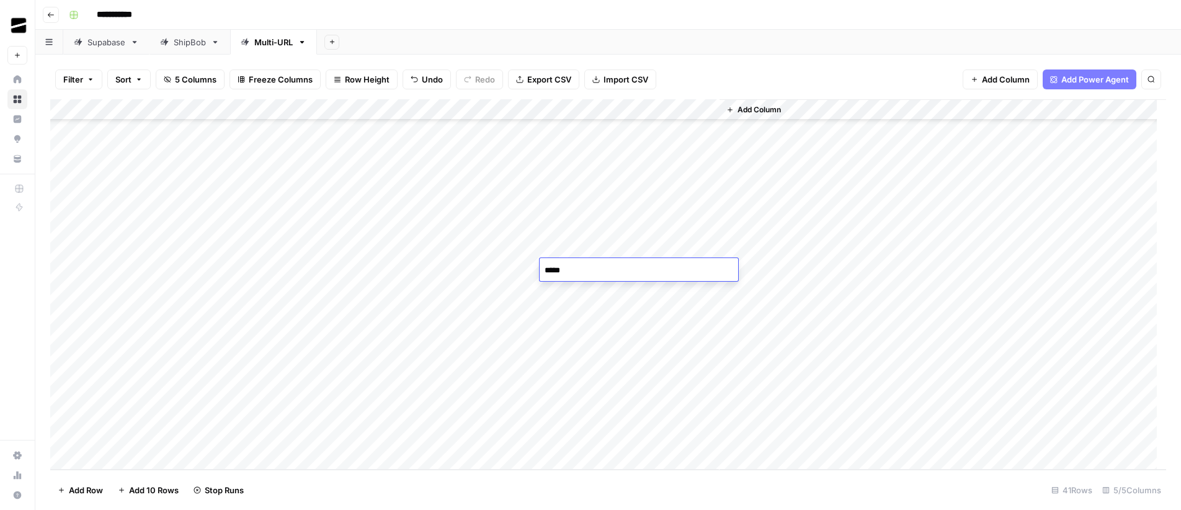
type textarea "******"
type textarea "********"
type textarea "**********"
type textarea "*********"
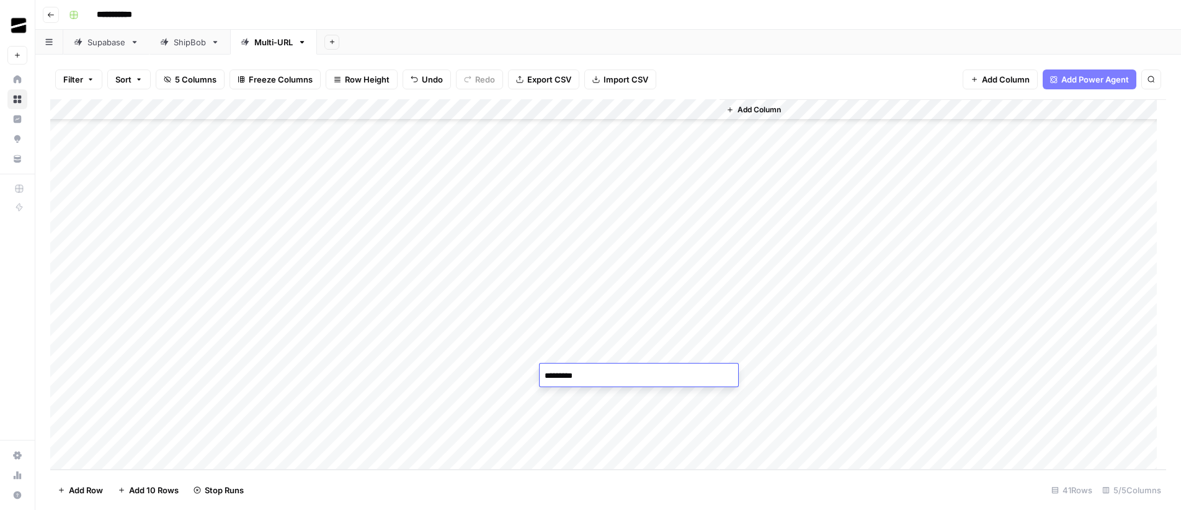
type textarea "*********"
click at [576, 394] on div "Add Column" at bounding box center [608, 284] width 1116 height 370
click at [402, 417] on div "Add Column" at bounding box center [608, 284] width 1116 height 370
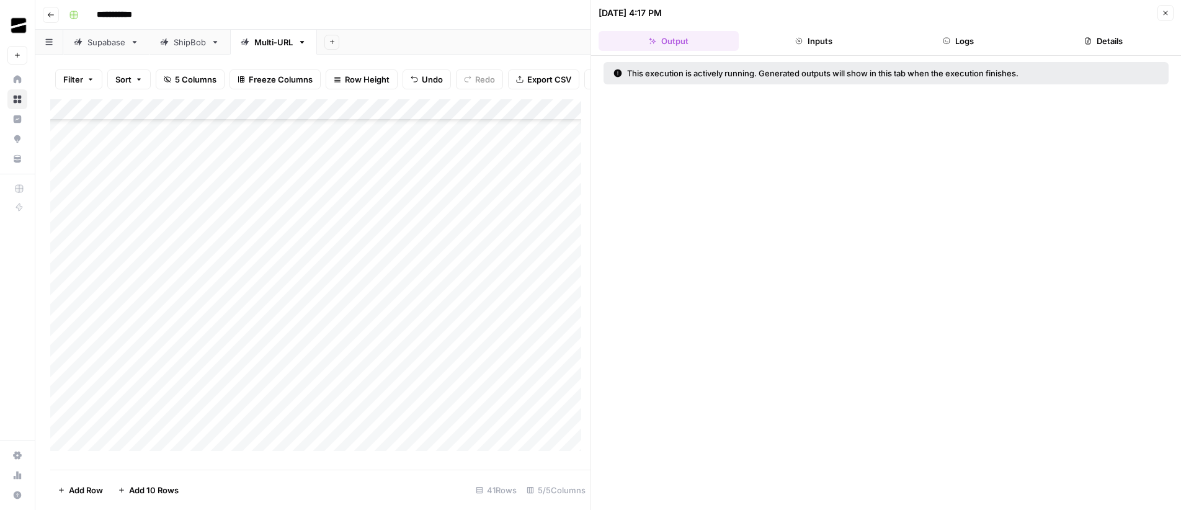
click at [969, 42] on button "Logs" at bounding box center [959, 41] width 140 height 20
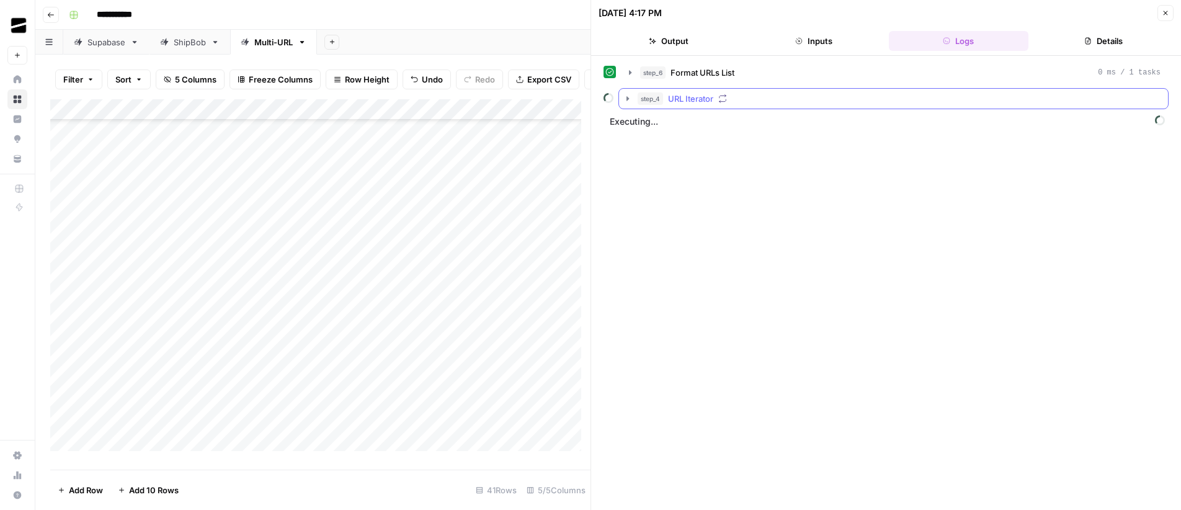
click at [641, 98] on span "step_4" at bounding box center [649, 98] width 25 height 12
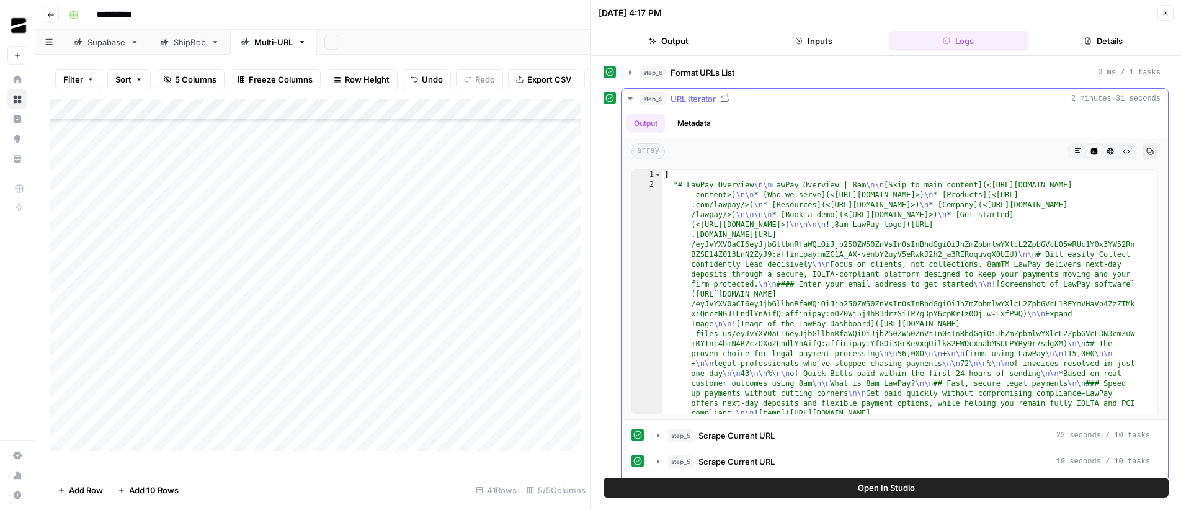
click at [636, 94] on button "step_4 URL Iterator 2 minutes 31 seconds" at bounding box center [894, 99] width 546 height 20
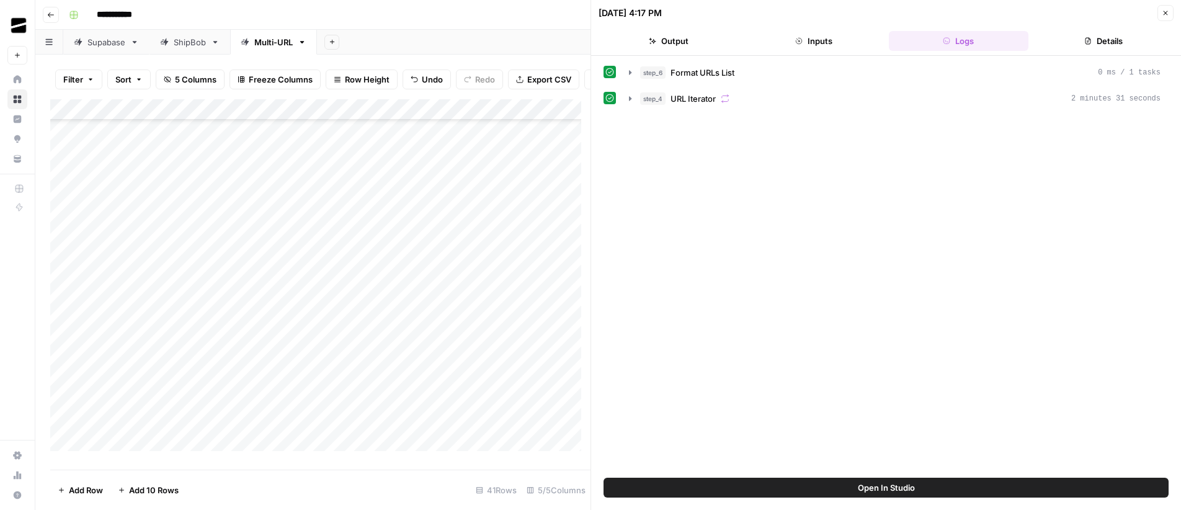
click at [1166, 9] on icon "button" at bounding box center [1164, 12] width 7 height 7
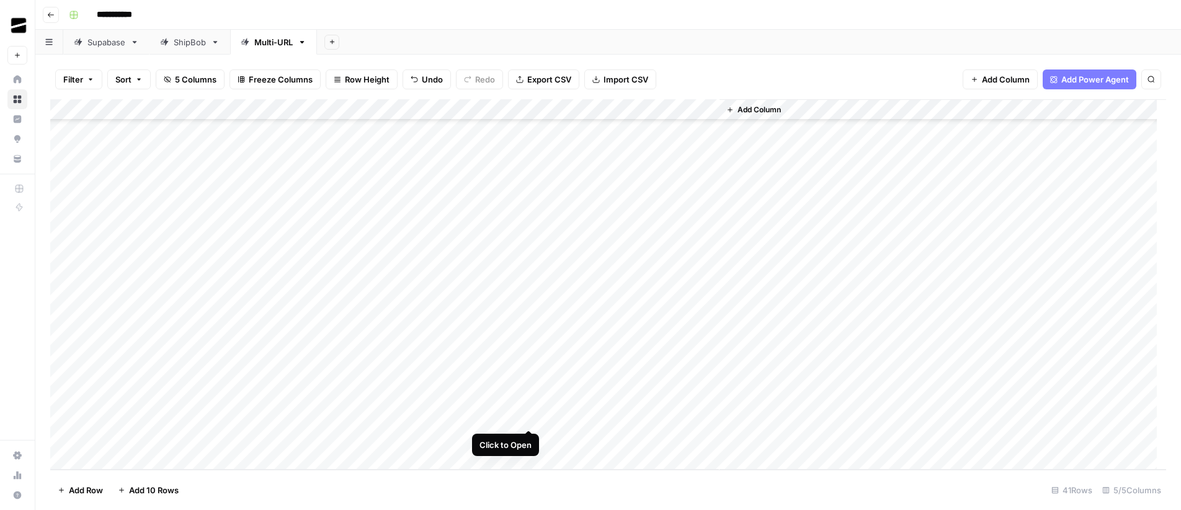
click at [527, 415] on div "Add Column" at bounding box center [608, 284] width 1116 height 370
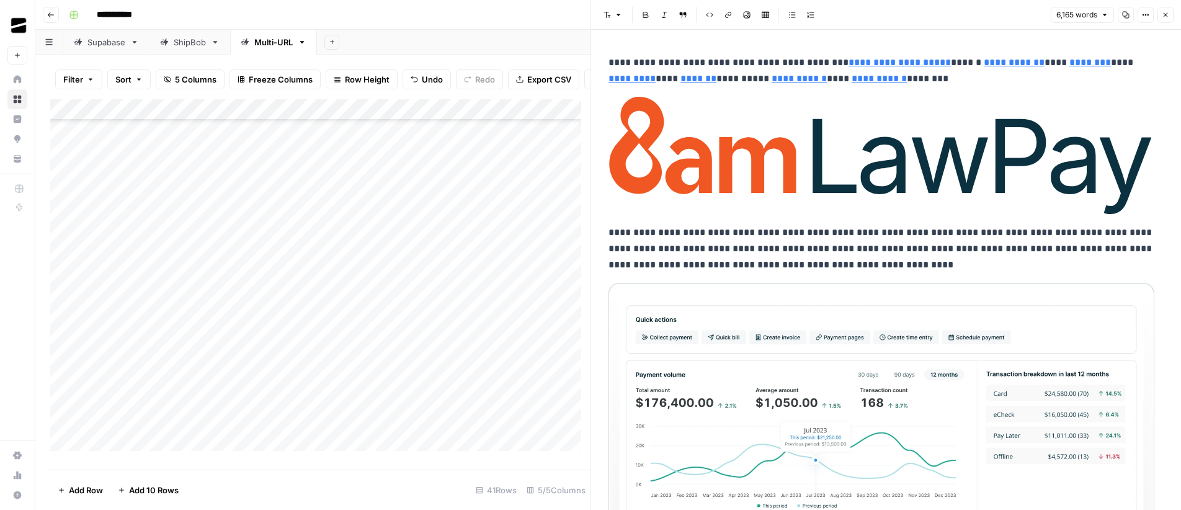
click at [1125, 15] on icon "button" at bounding box center [1125, 14] width 7 height 7
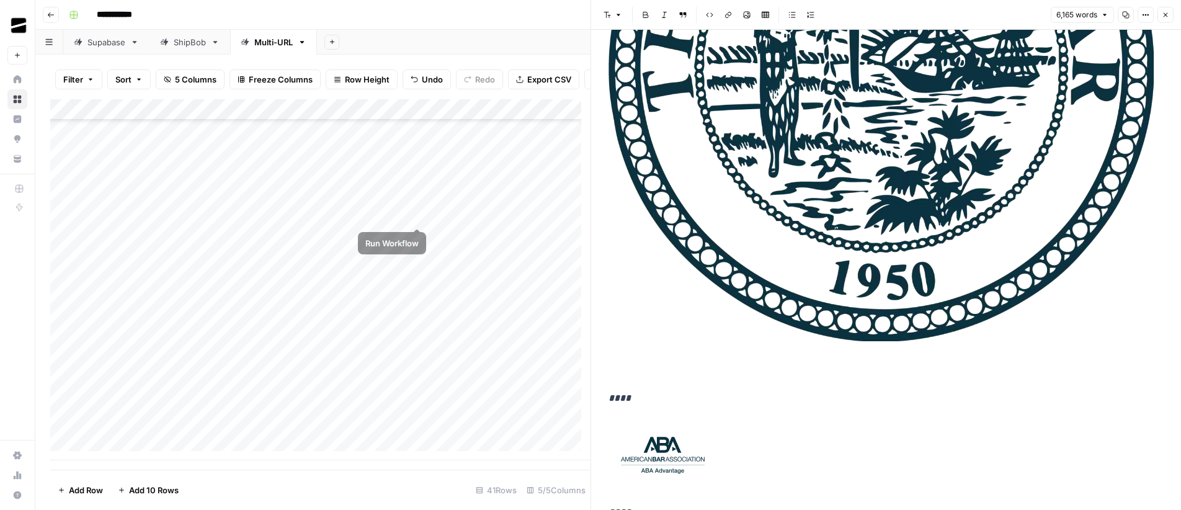
scroll to position [554, 0]
click at [1171, 15] on button "Close" at bounding box center [1165, 15] width 16 height 16
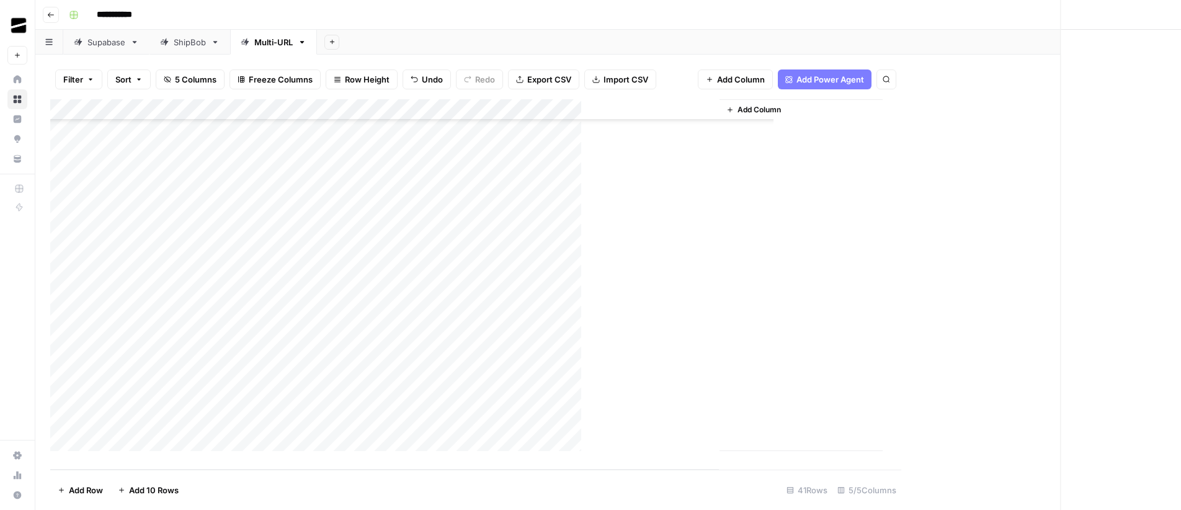
scroll to position [535, 0]
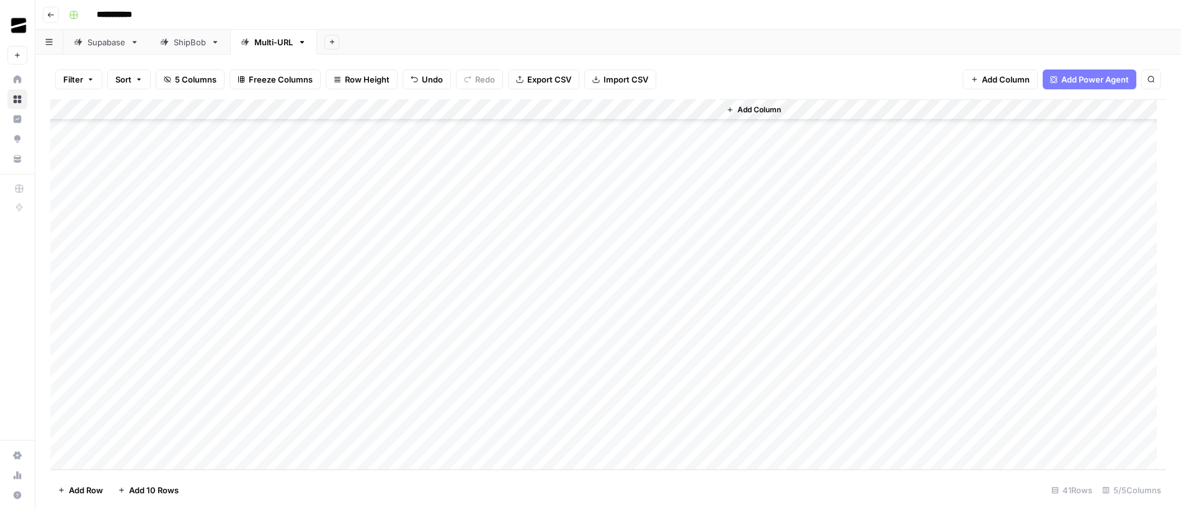
click at [141, 464] on div "Add Column" at bounding box center [608, 284] width 1116 height 370
click at [140, 461] on div "Add Column" at bounding box center [608, 284] width 1116 height 370
click at [132, 399] on div "Add Column" at bounding box center [608, 284] width 1116 height 370
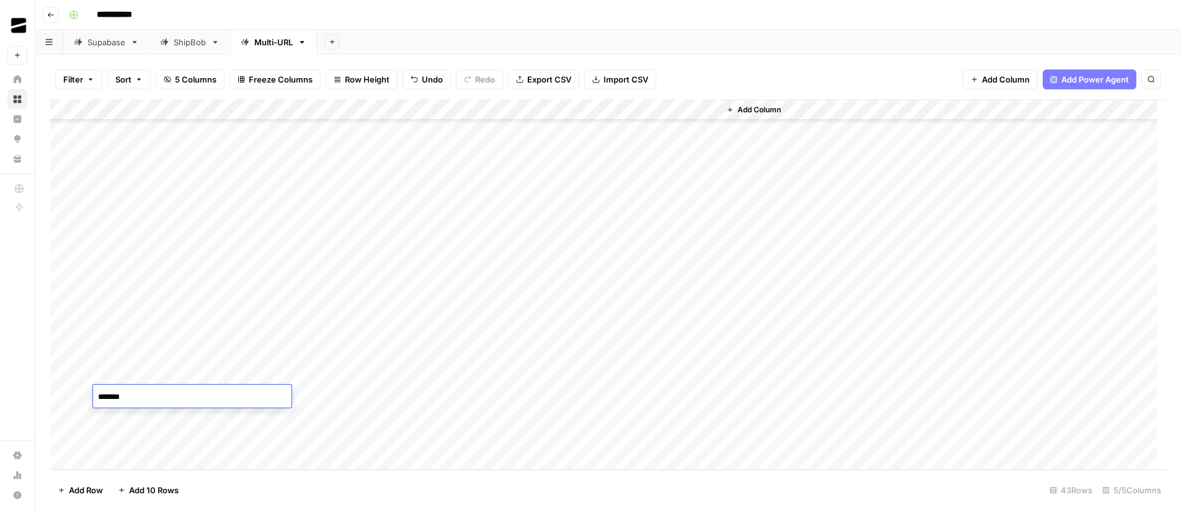
scroll to position [35, 0]
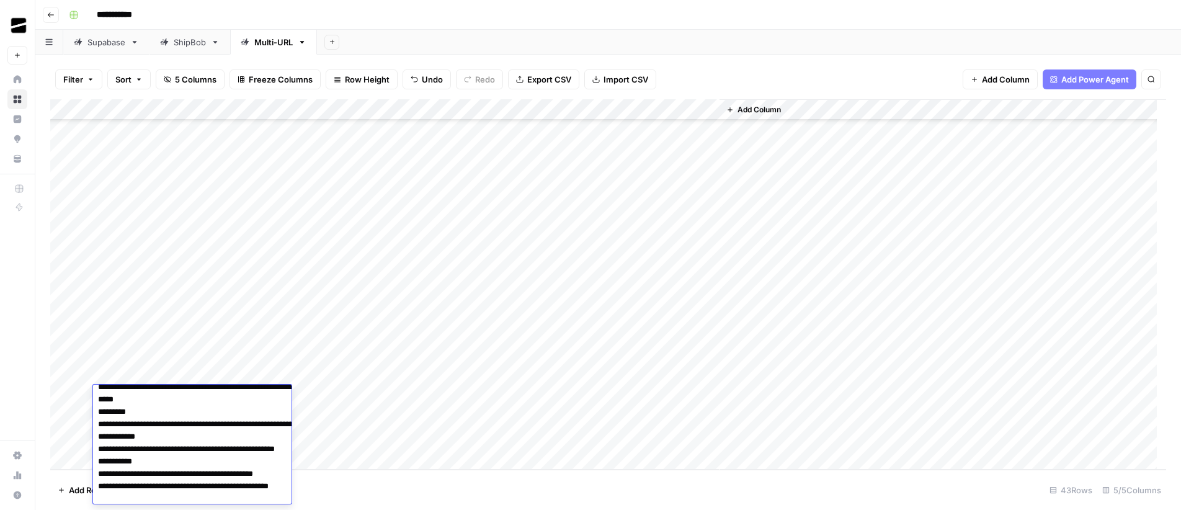
drag, startPoint x: 130, startPoint y: 412, endPoint x: 88, endPoint y: 411, distance: 42.2
click at [88, 411] on body "**********" at bounding box center [590, 255] width 1181 height 510
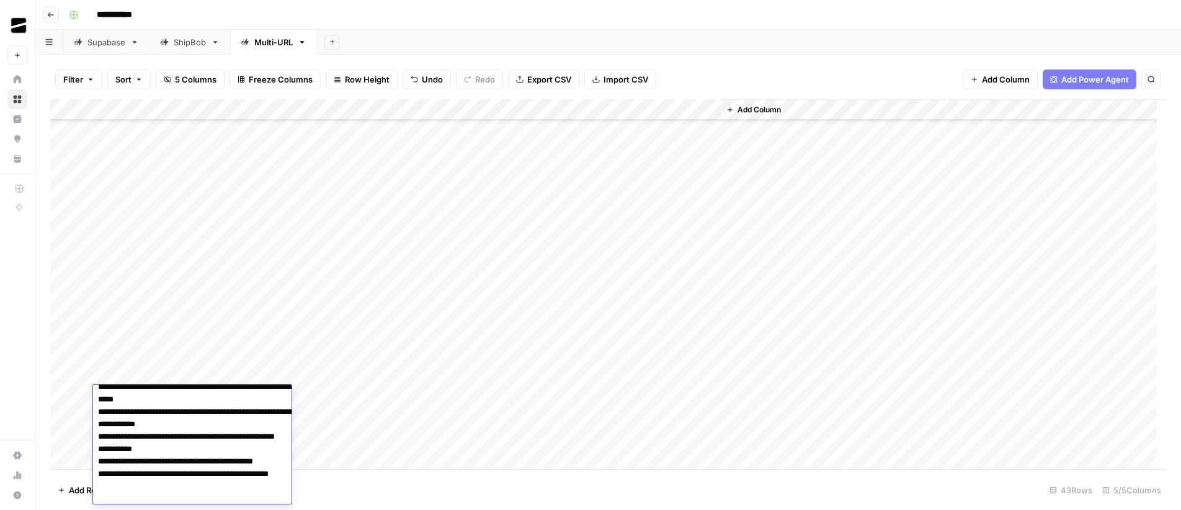
scroll to position [26, 0]
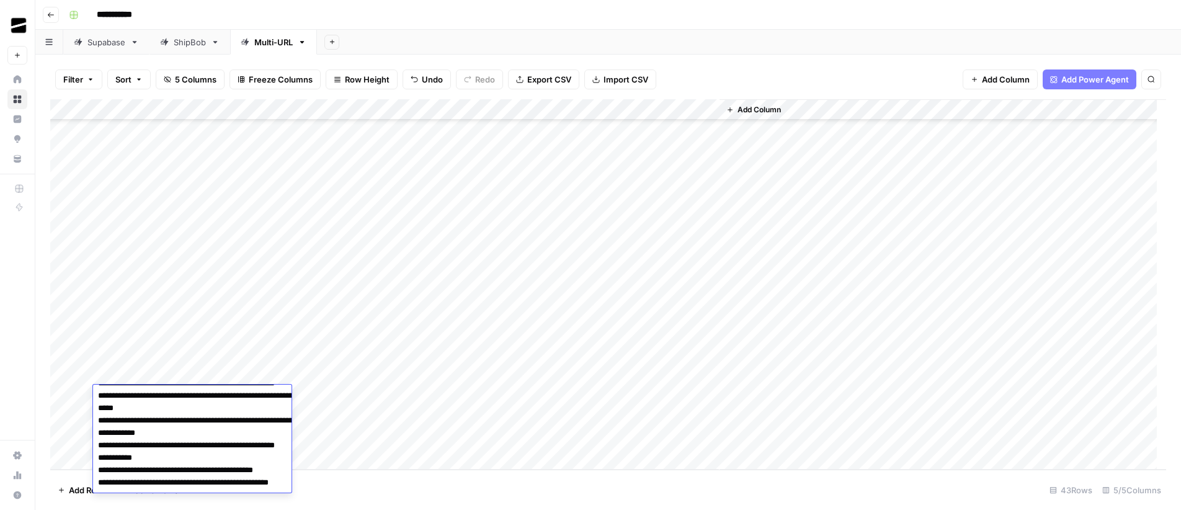
drag, startPoint x: 164, startPoint y: 458, endPoint x: 96, endPoint y: 458, distance: 67.6
click at [96, 458] on textarea "**********" at bounding box center [212, 432] width 239 height 141
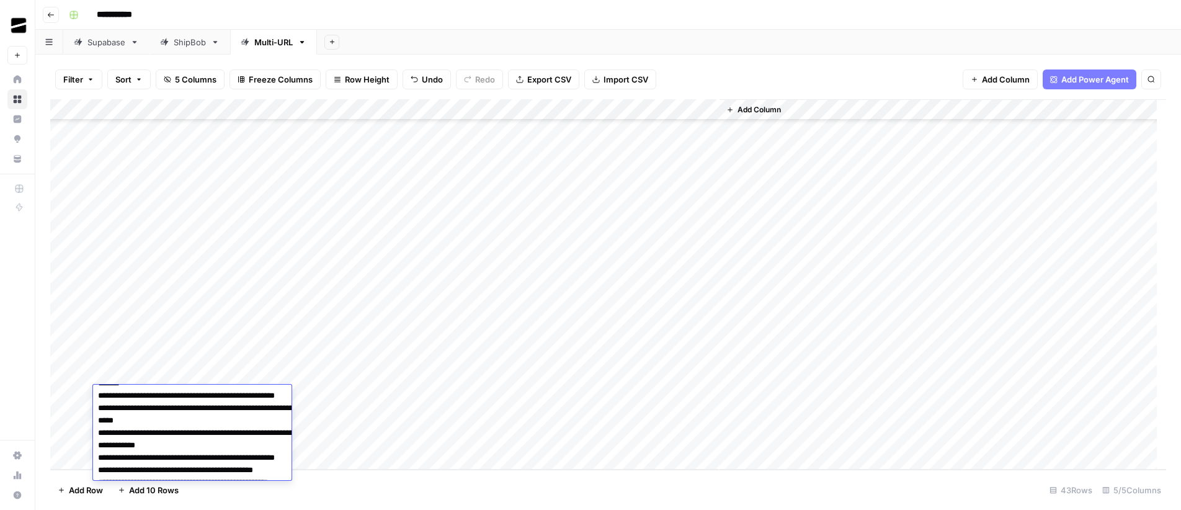
scroll to position [0, 0]
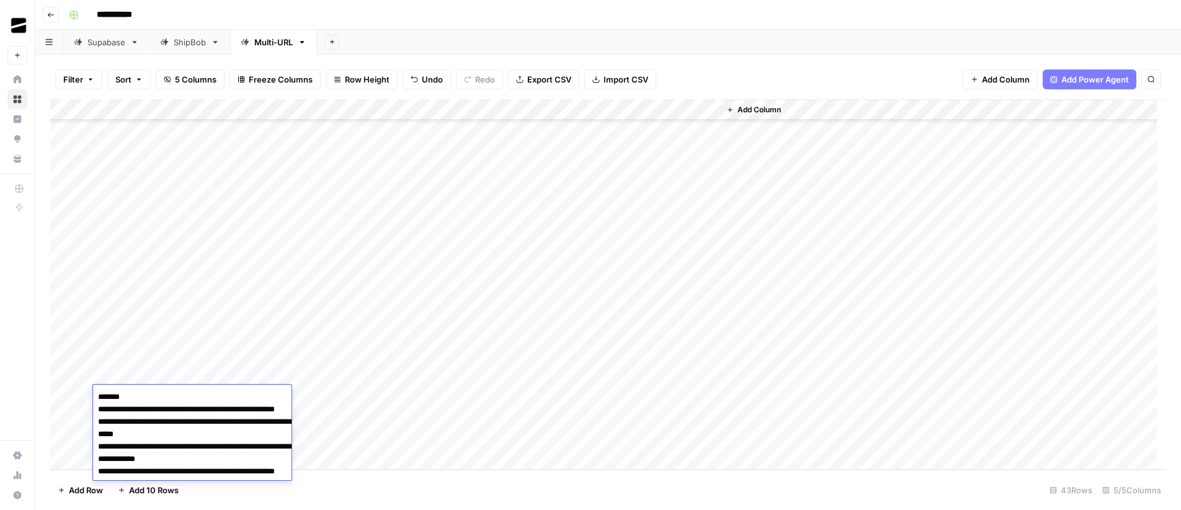
drag, startPoint x: 146, startPoint y: 397, endPoint x: 92, endPoint y: 396, distance: 54.6
click at [92, 396] on body "**********" at bounding box center [590, 255] width 1181 height 510
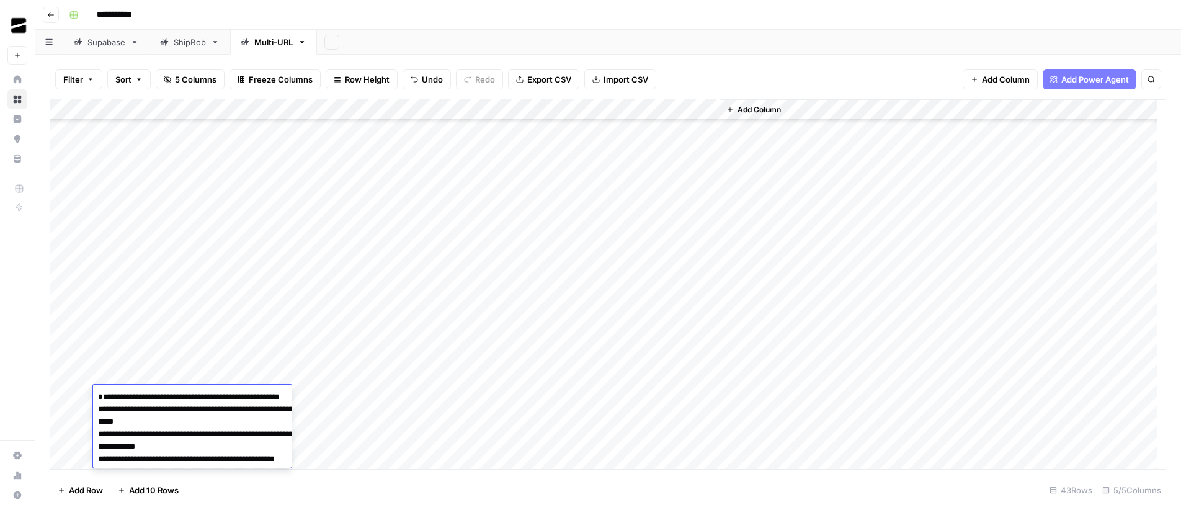
type textarea "**********"
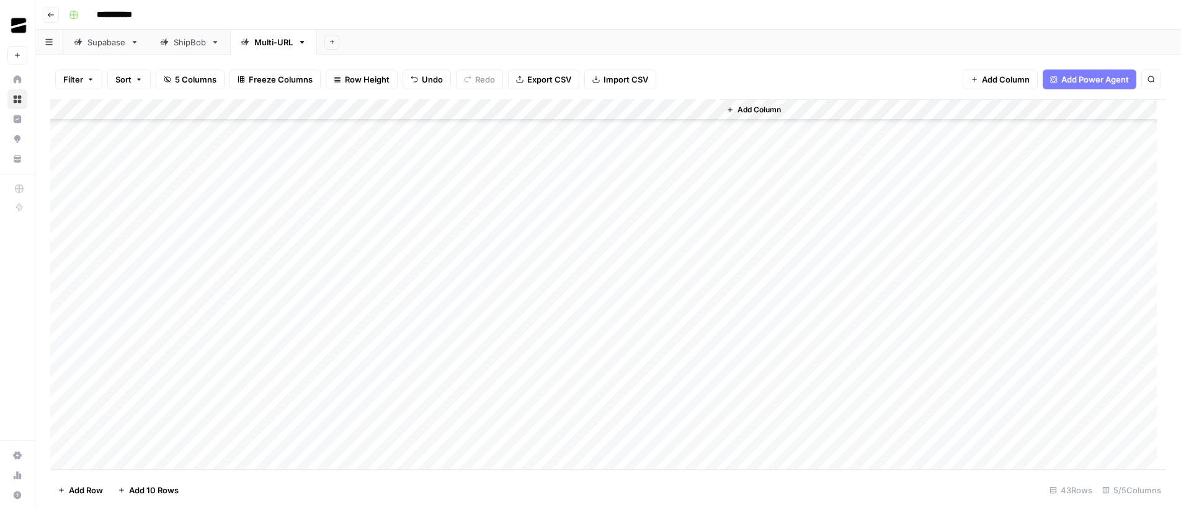
click at [467, 430] on div "Add Column" at bounding box center [608, 284] width 1116 height 370
click at [417, 396] on div "Add Column" at bounding box center [608, 284] width 1116 height 370
click at [579, 375] on div "Add Column" at bounding box center [608, 284] width 1116 height 370
type textarea "**********"
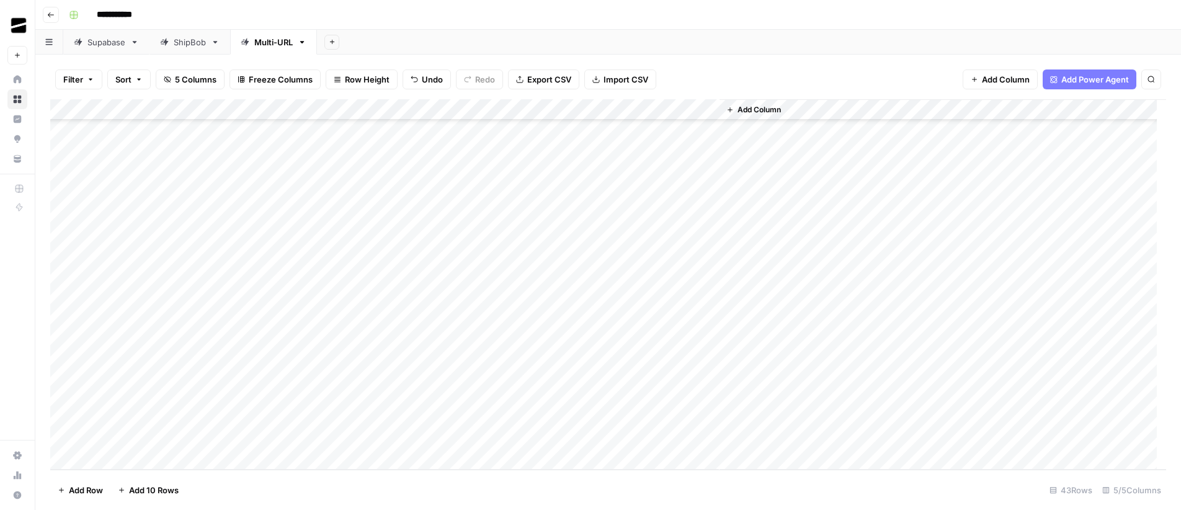
scroll to position [575, 0]
click at [402, 399] on div "Add Column" at bounding box center [608, 284] width 1116 height 370
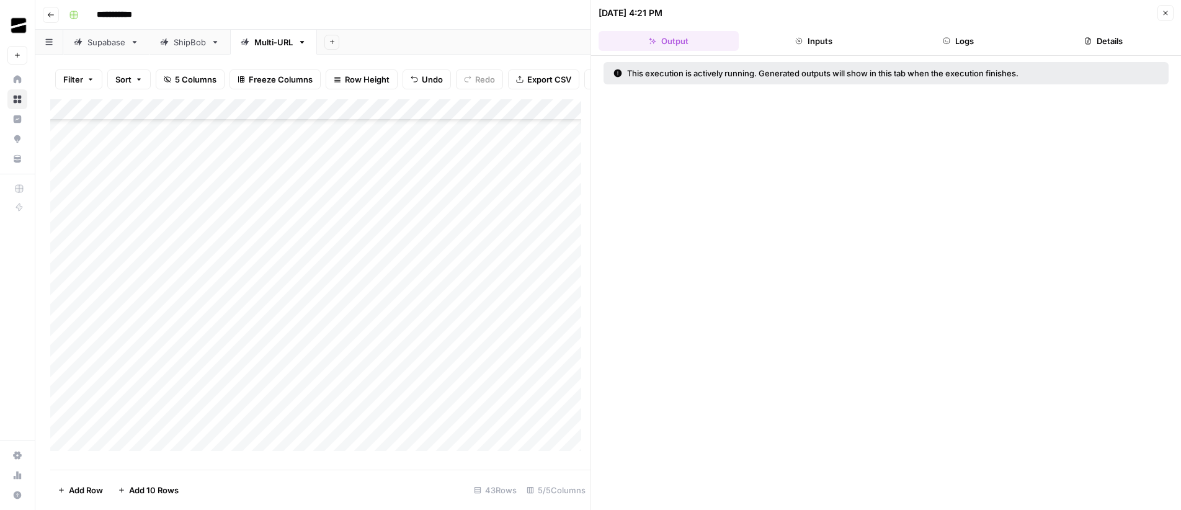
click at [960, 39] on button "Logs" at bounding box center [959, 41] width 140 height 20
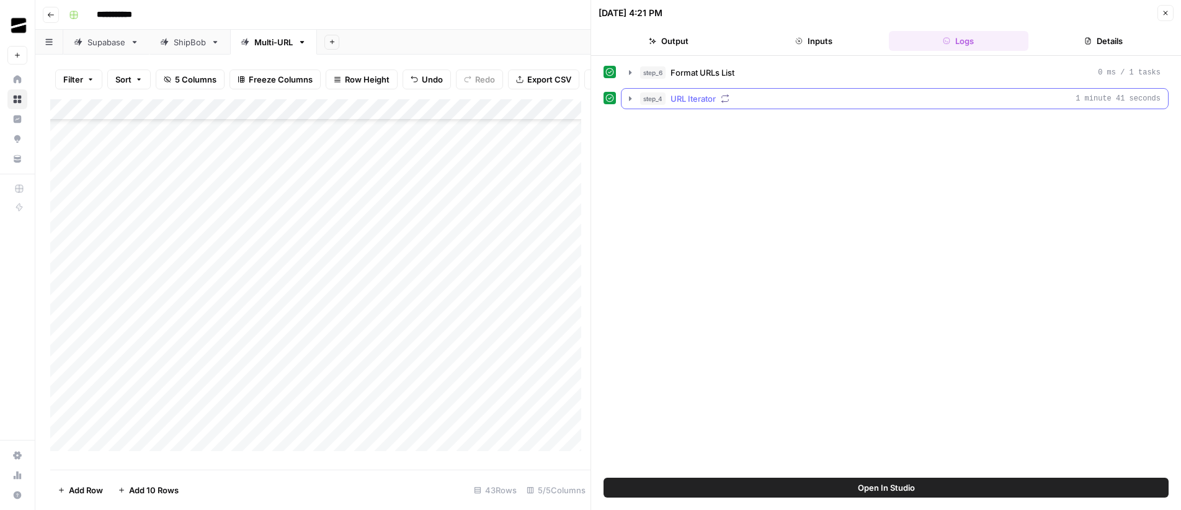
click at [700, 100] on span "URL Iterator" at bounding box center [692, 98] width 45 height 12
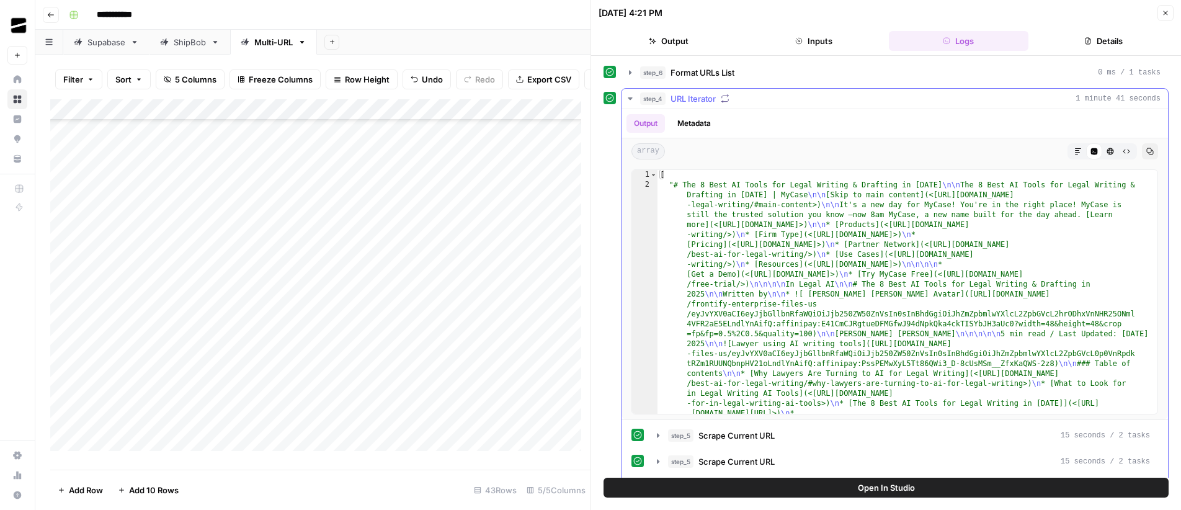
click at [636, 95] on button "step_4 URL Iterator 1 minute 41 seconds" at bounding box center [894, 99] width 546 height 20
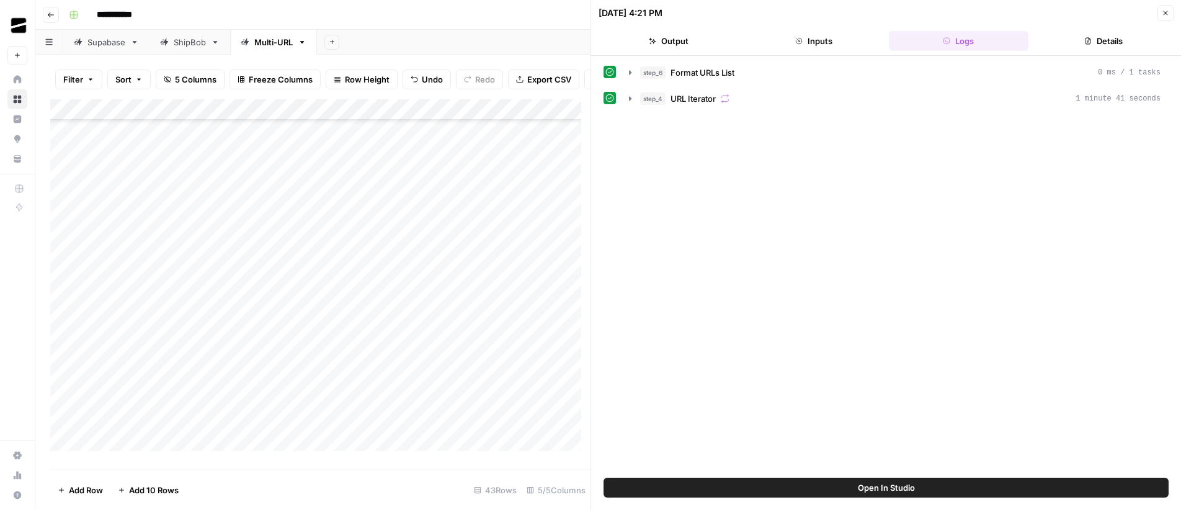
click at [1163, 14] on icon "button" at bounding box center [1165, 13] width 4 height 4
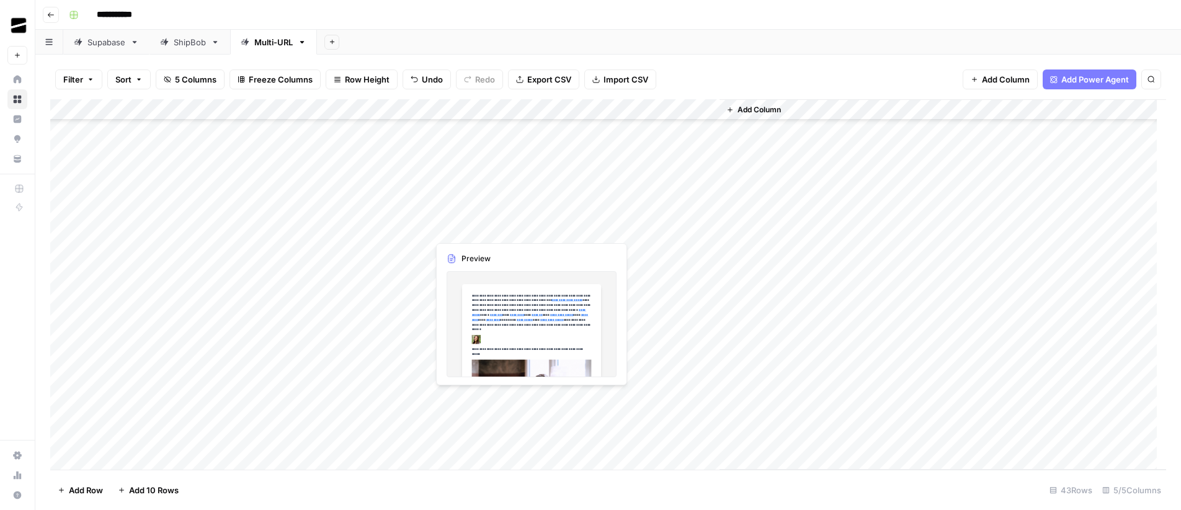
click at [490, 397] on div "Add Column" at bounding box center [608, 284] width 1116 height 370
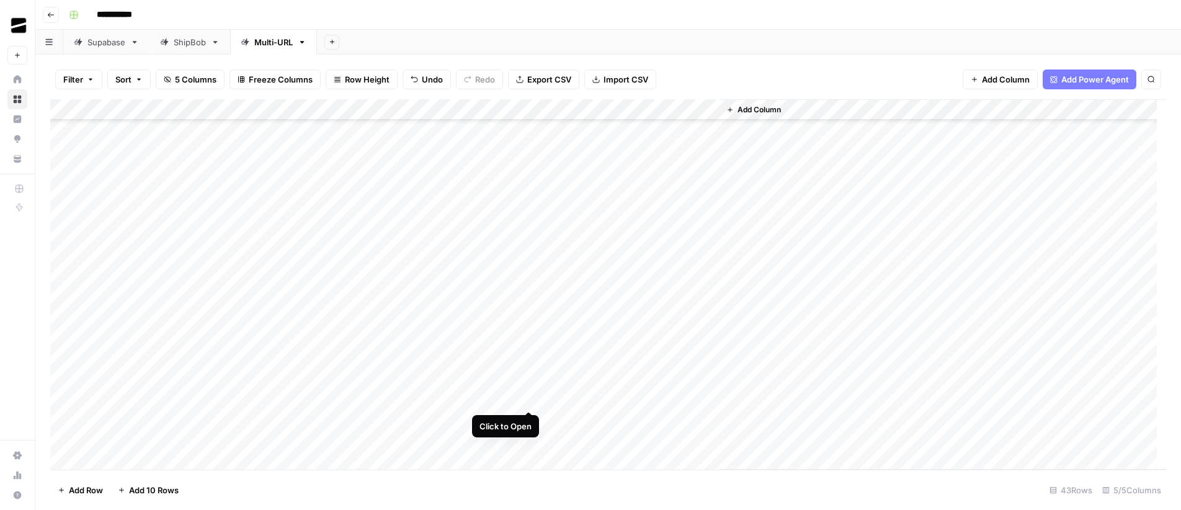
click at [529, 399] on div "Add Column" at bounding box center [608, 284] width 1116 height 370
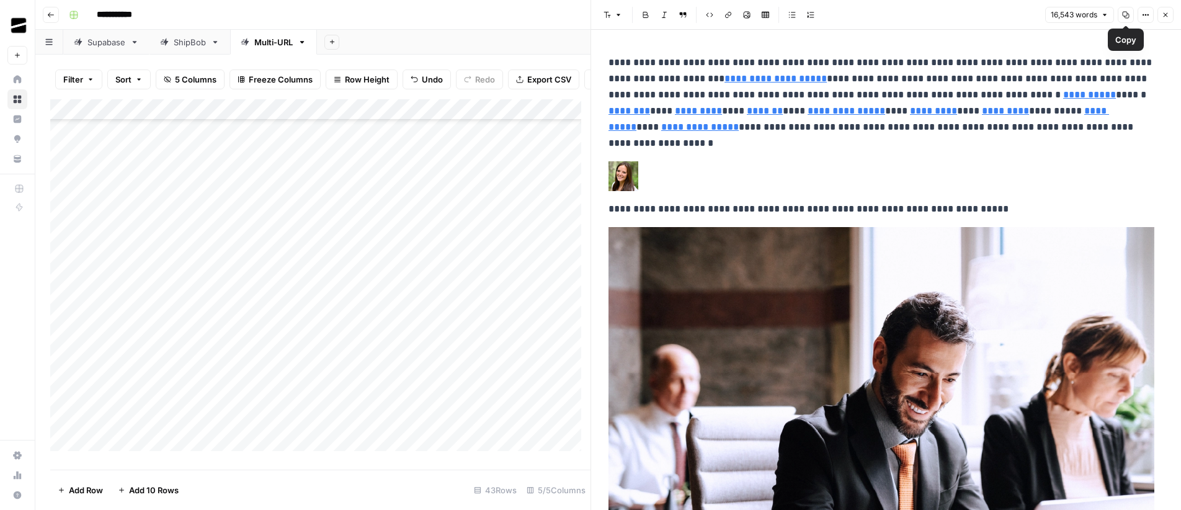
click at [1128, 17] on icon "button" at bounding box center [1125, 15] width 7 height 7
